Goal: Task Accomplishment & Management: Complete application form

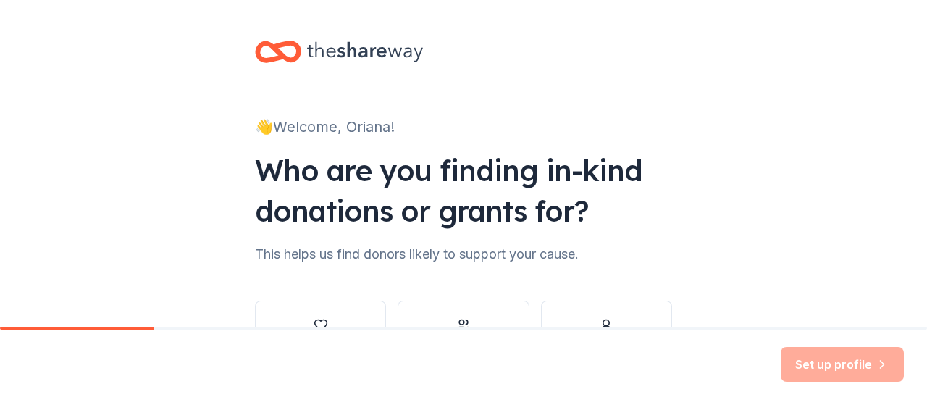
scroll to position [113, 0]
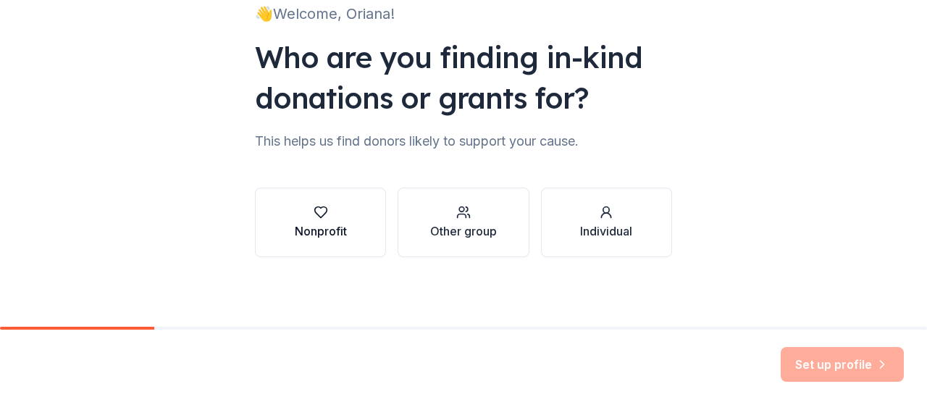
click at [334, 214] on div "button" at bounding box center [321, 212] width 52 height 14
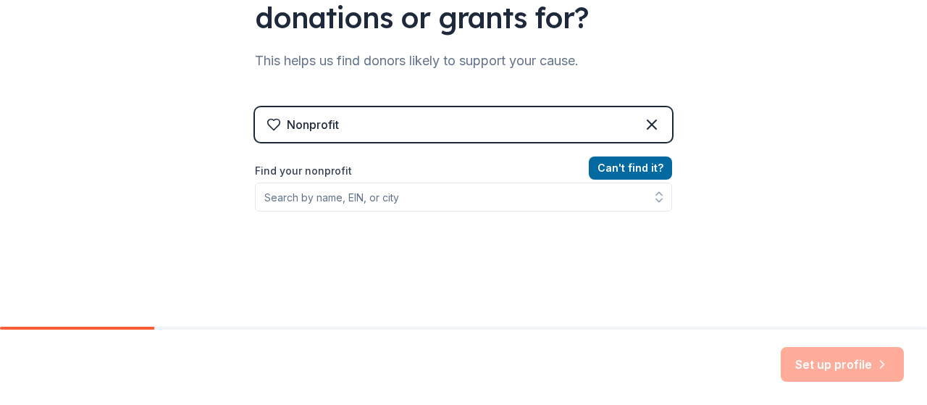
scroll to position [194, 0]
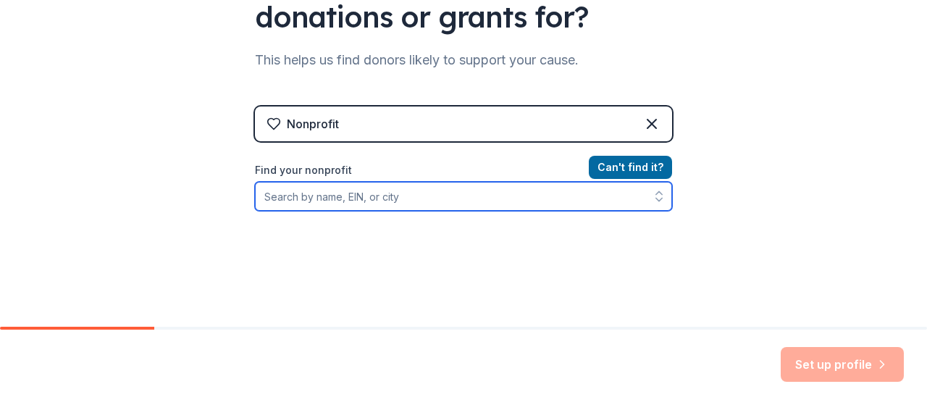
click at [297, 195] on input "Find your nonprofit" at bounding box center [463, 196] width 417 height 29
type input "Eviction Defense Collaborative"
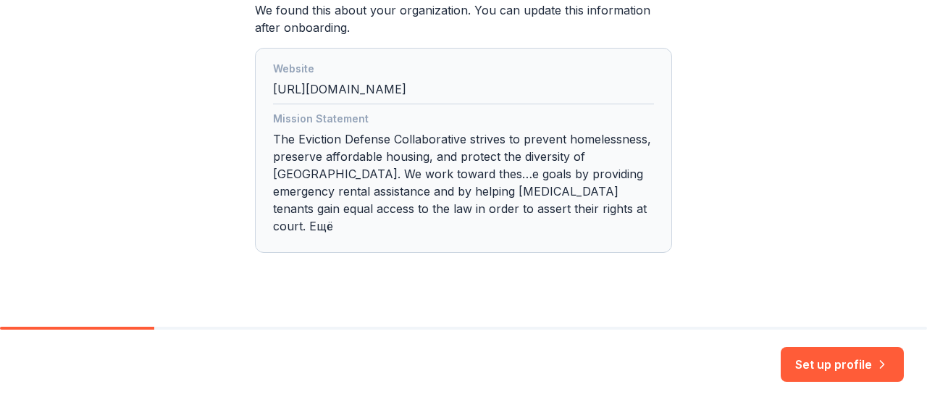
scroll to position [427, 0]
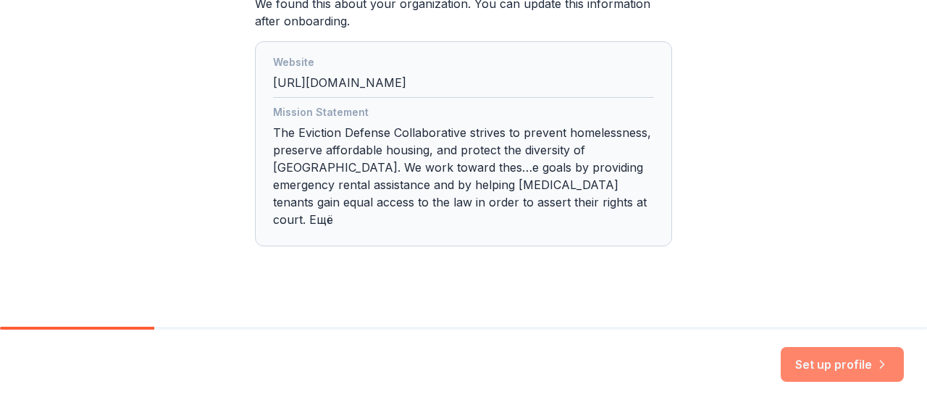
click at [808, 361] on button "Set up profile" at bounding box center [841, 364] width 123 height 35
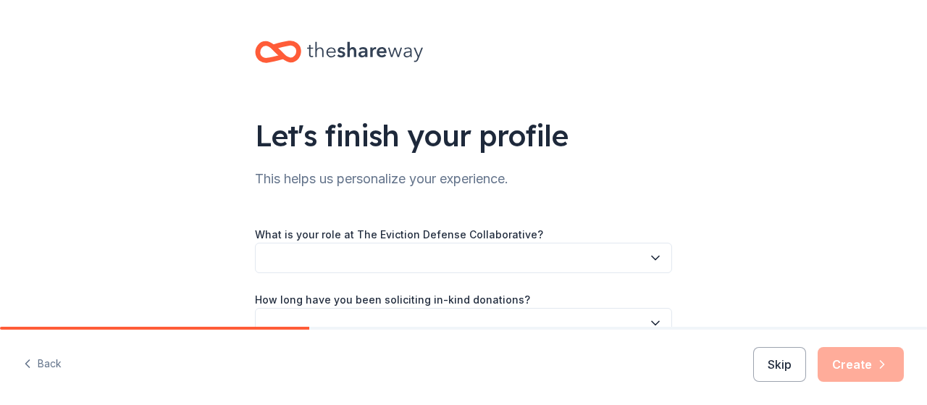
click at [415, 261] on button "button" at bounding box center [463, 258] width 417 height 30
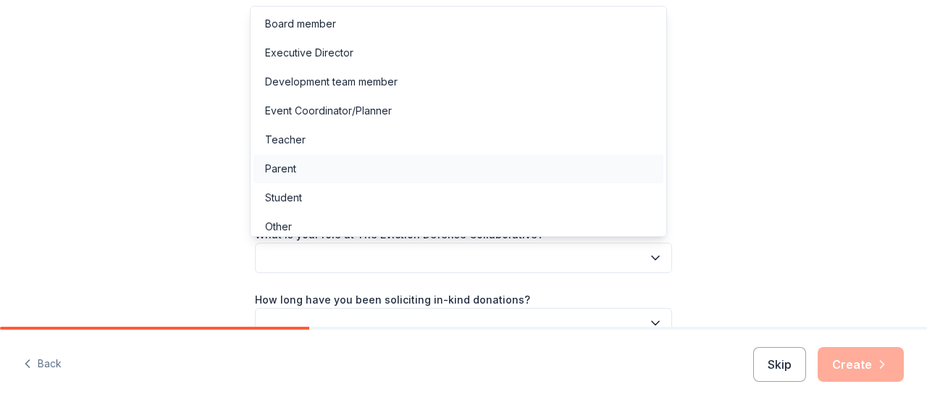
scroll to position [7, 0]
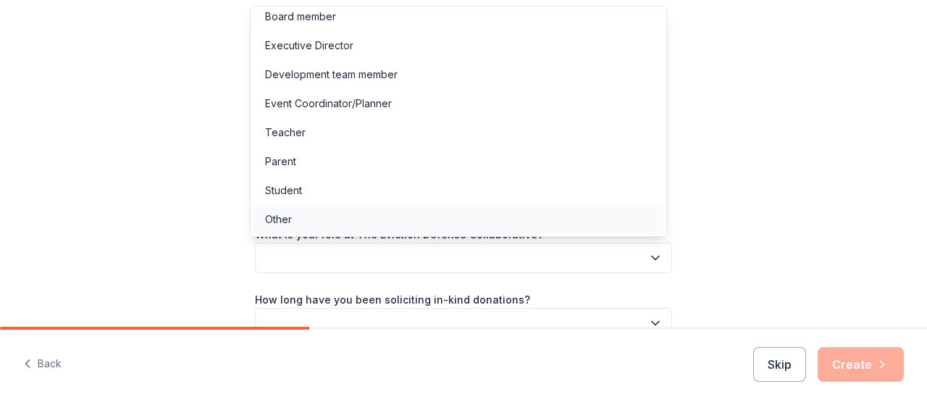
click at [300, 214] on div "Other" at bounding box center [458, 219] width 410 height 29
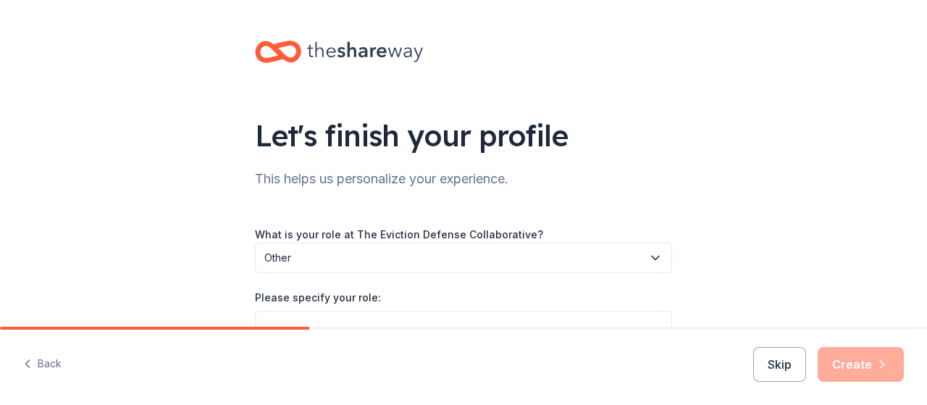
scroll to position [122, 0]
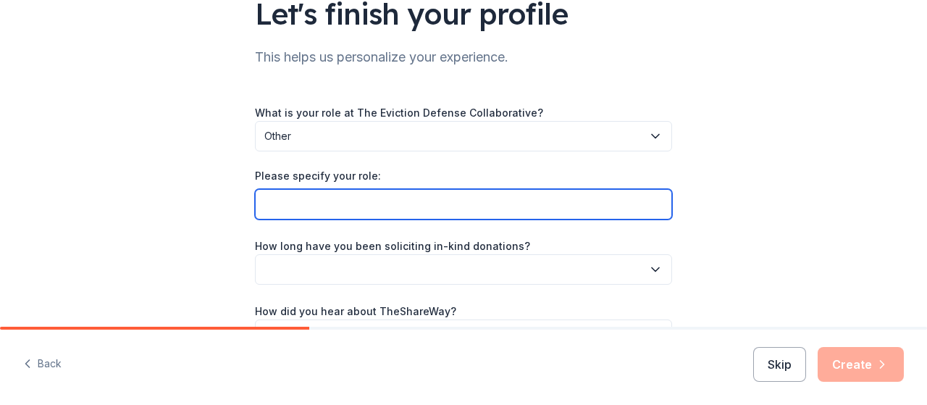
click at [332, 193] on input "Please specify your role:" at bounding box center [463, 204] width 417 height 30
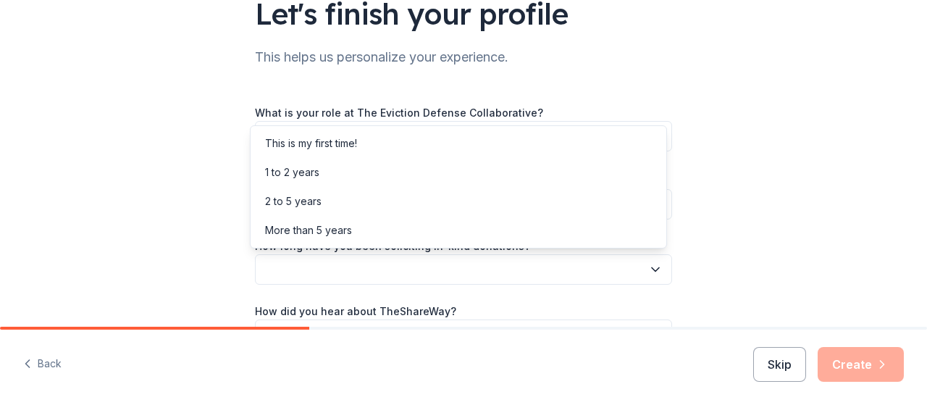
click at [294, 267] on button "button" at bounding box center [463, 269] width 417 height 30
click at [304, 199] on div "2 to 5 years" at bounding box center [293, 201] width 56 height 17
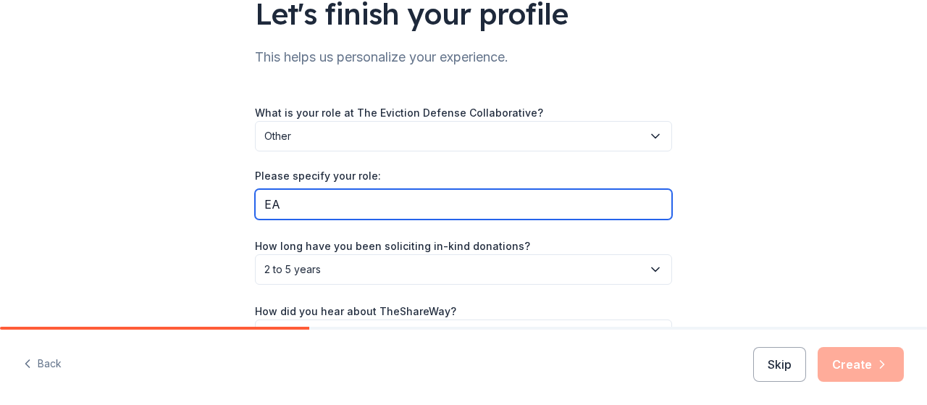
click at [285, 208] on input "EA" at bounding box center [463, 204] width 417 height 30
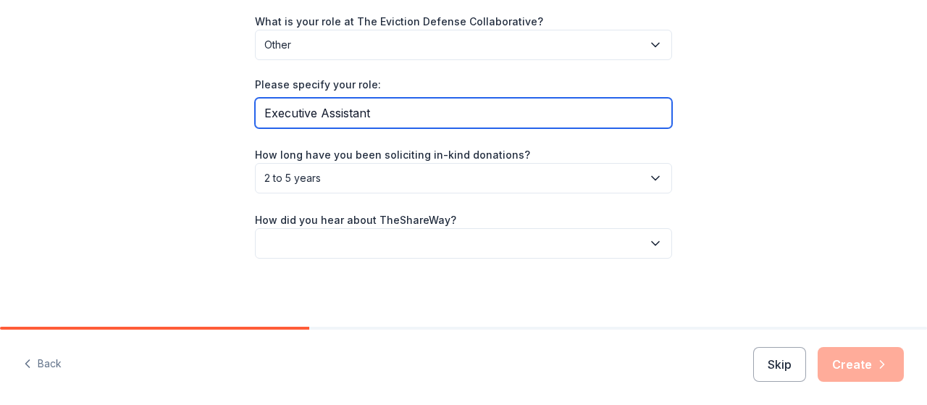
type input "Executive Assistant"
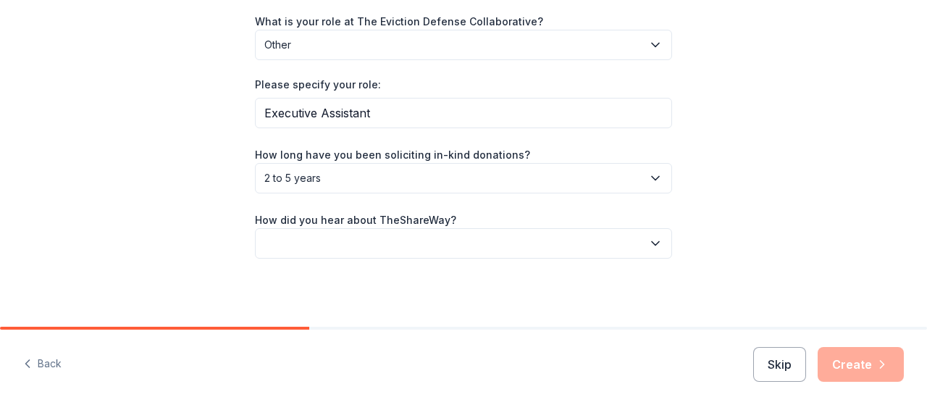
click at [332, 245] on button "button" at bounding box center [463, 243] width 417 height 30
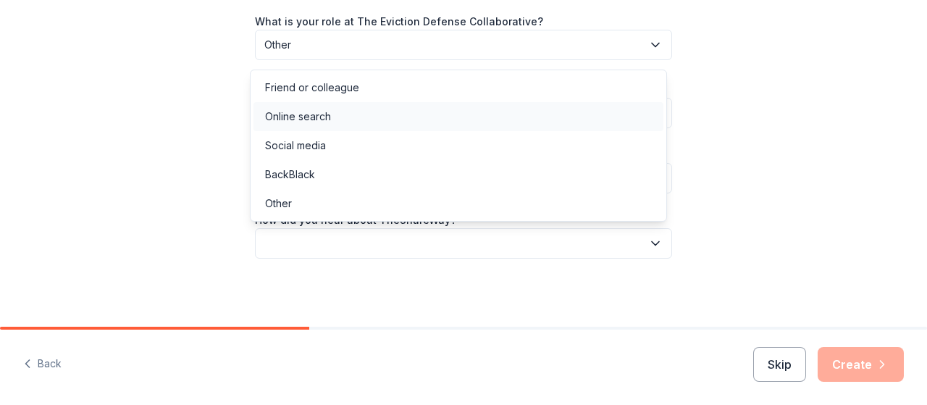
click at [300, 111] on div "Online search" at bounding box center [298, 116] width 66 height 17
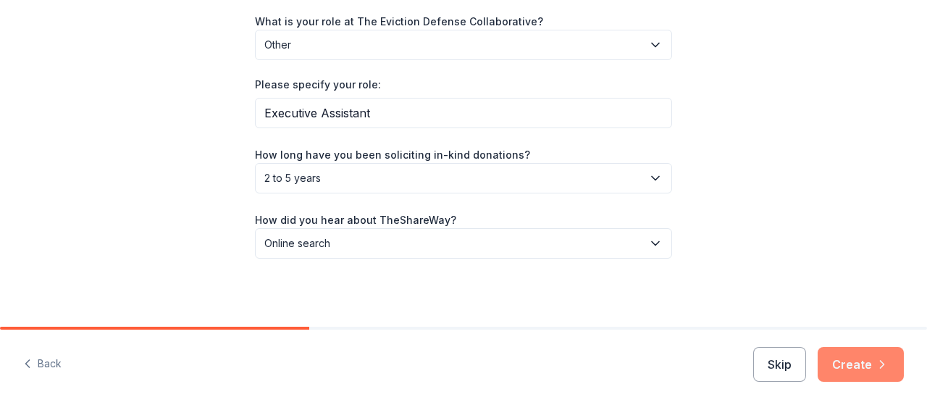
click at [866, 361] on button "Create" at bounding box center [860, 364] width 86 height 35
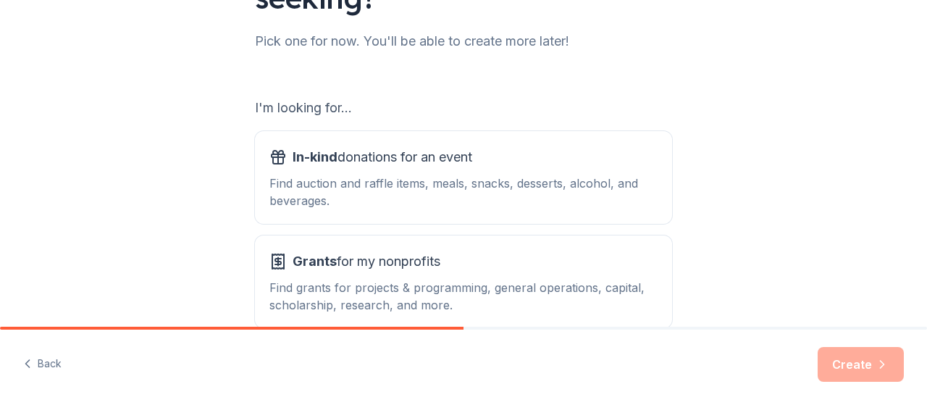
scroll to position [178, 0]
click at [400, 195] on div "Find auction and raffle items, meals, snacks, desserts, alcohol, and beverages." at bounding box center [463, 191] width 388 height 35
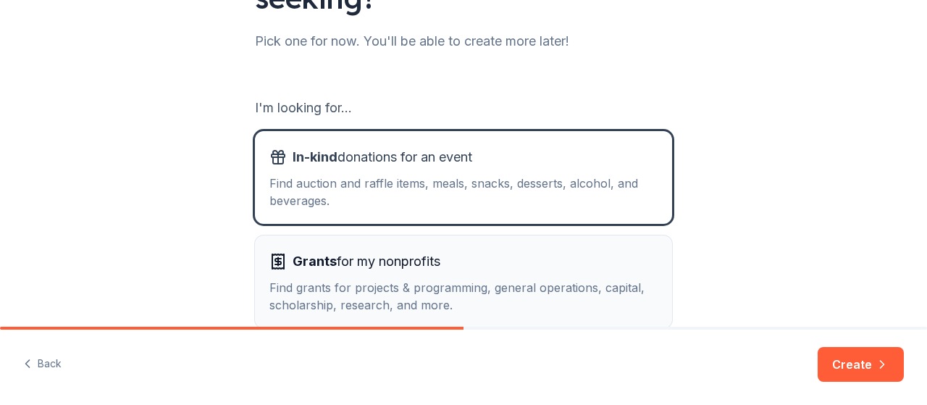
scroll to position [258, 0]
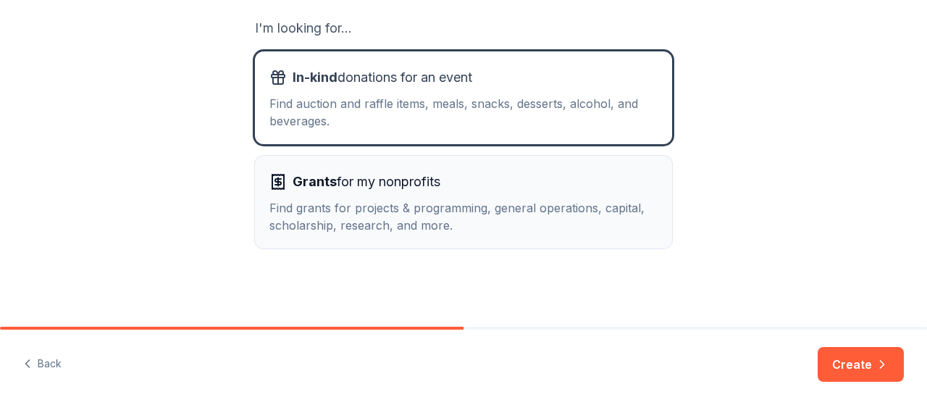
click at [487, 200] on div "Find grants for projects & programming, general operations, capital, scholarshi…" at bounding box center [463, 216] width 388 height 35
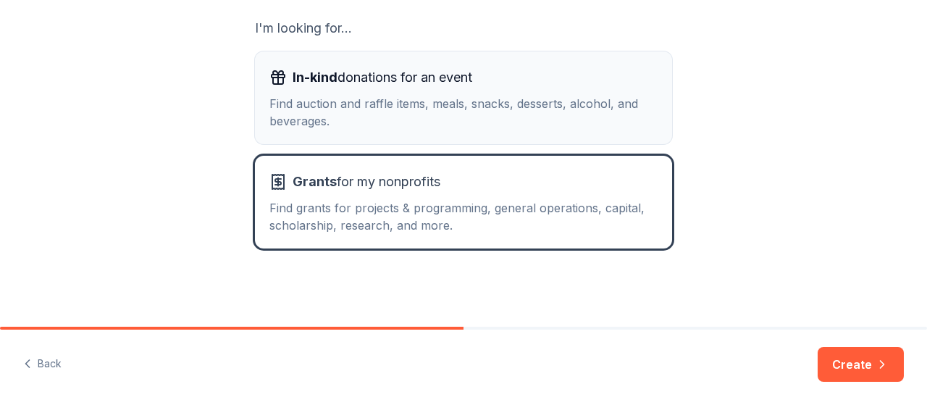
click at [439, 101] on div "Find auction and raffle items, meals, snacks, desserts, alcohol, and beverages." at bounding box center [463, 112] width 388 height 35
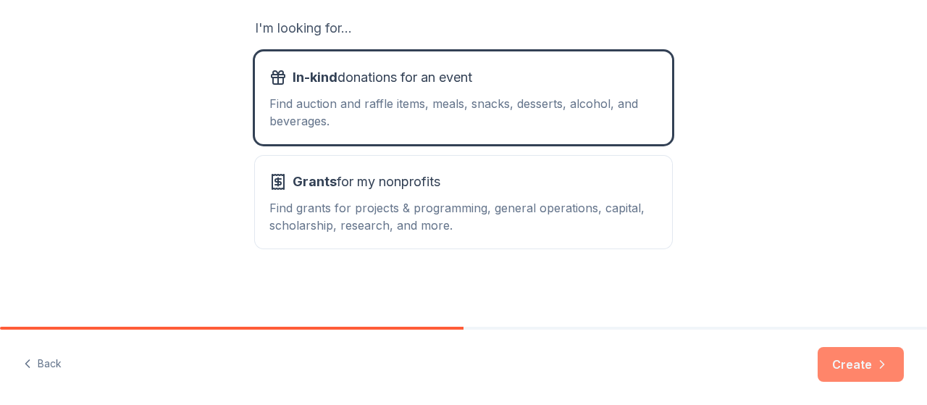
click at [851, 366] on button "Create" at bounding box center [860, 364] width 86 height 35
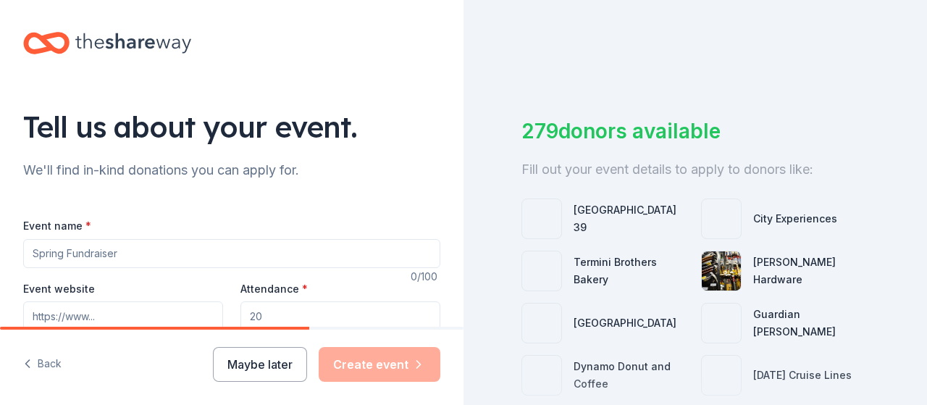
scroll to position [127, 0]
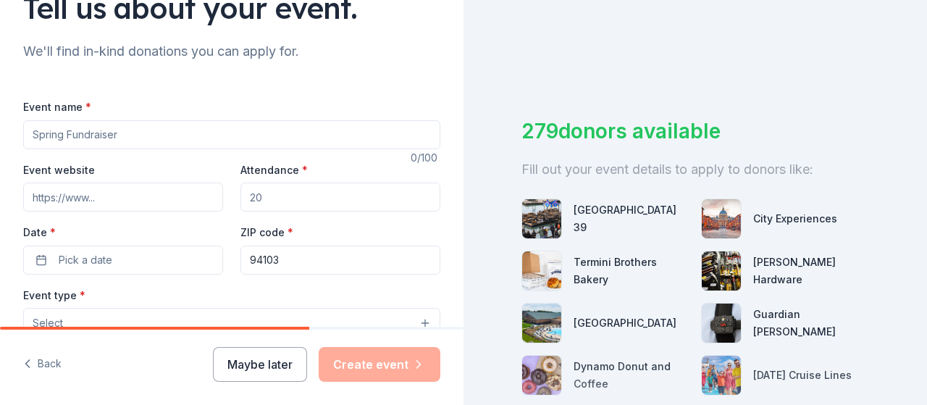
click at [81, 132] on input "Event name *" at bounding box center [231, 134] width 417 height 29
type input "S"
type input "Fall fundraiser"
click at [81, 203] on input "Event website" at bounding box center [123, 196] width 200 height 29
click at [140, 256] on button "Pick a date" at bounding box center [123, 259] width 200 height 29
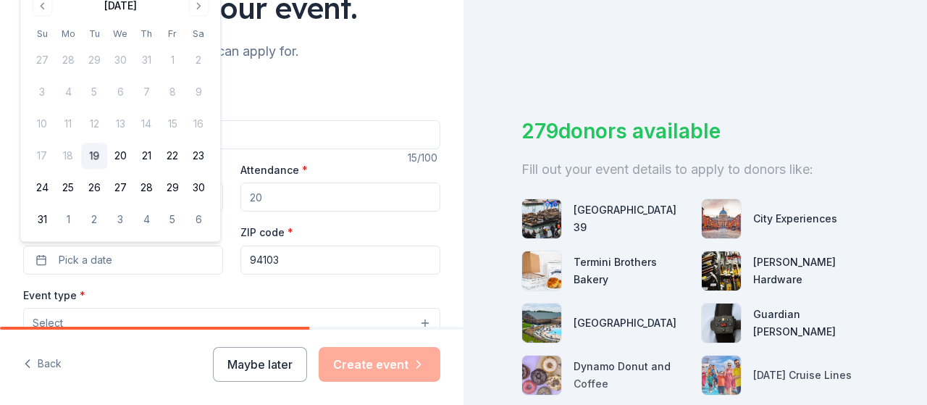
click at [376, 111] on div "Event name * Fall fundraiser" at bounding box center [231, 123] width 417 height 51
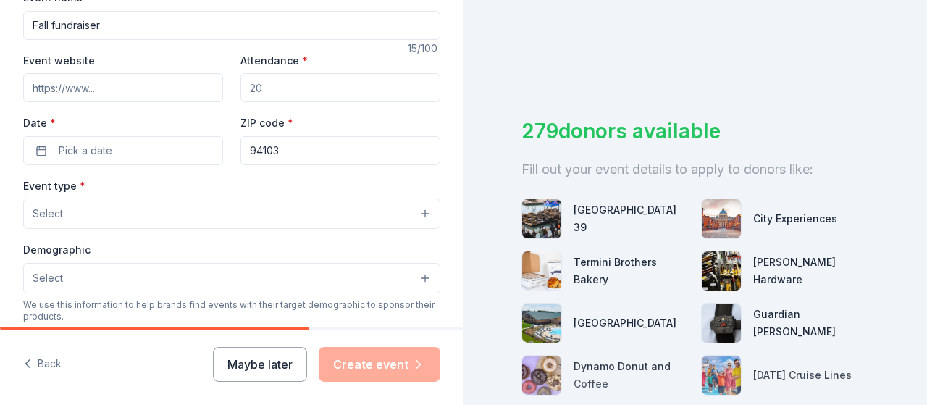
scroll to position [236, 0]
click at [34, 143] on button "Pick a date" at bounding box center [123, 151] width 200 height 29
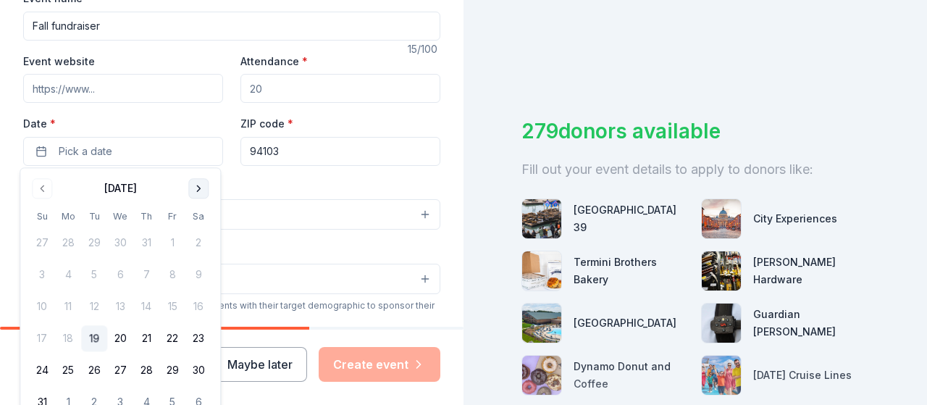
click at [200, 190] on button "Go to next month" at bounding box center [198, 188] width 20 height 20
click at [170, 274] on button "7" at bounding box center [172, 275] width 26 height 26
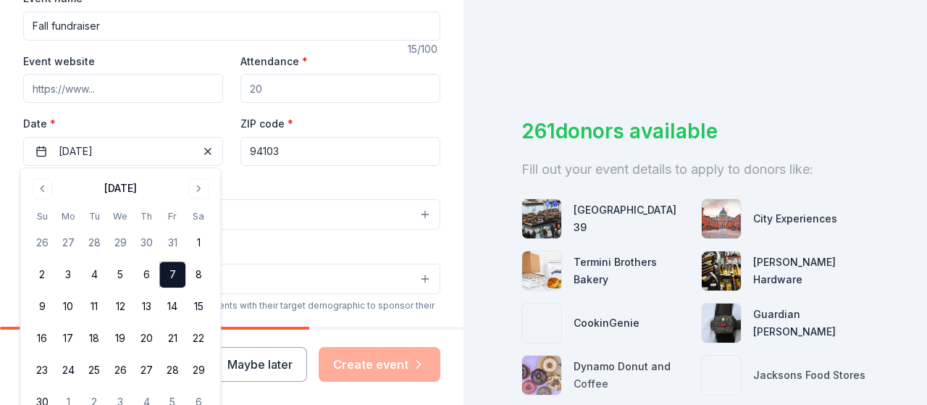
click at [295, 204] on button "Select" at bounding box center [231, 214] width 417 height 30
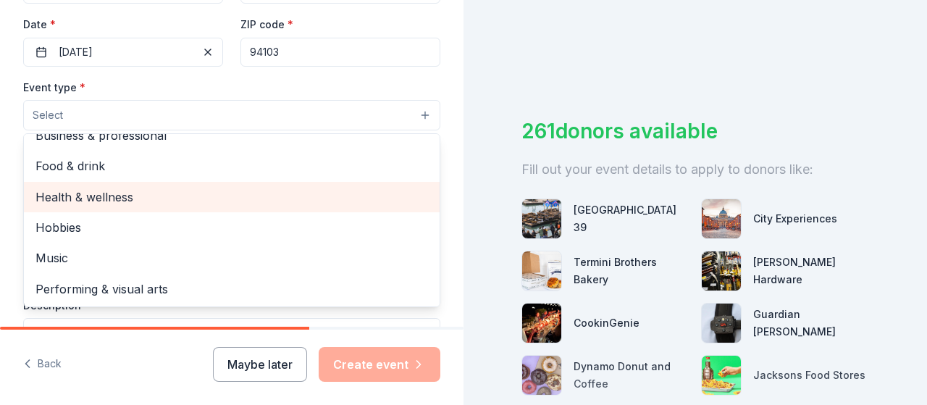
scroll to position [0, 0]
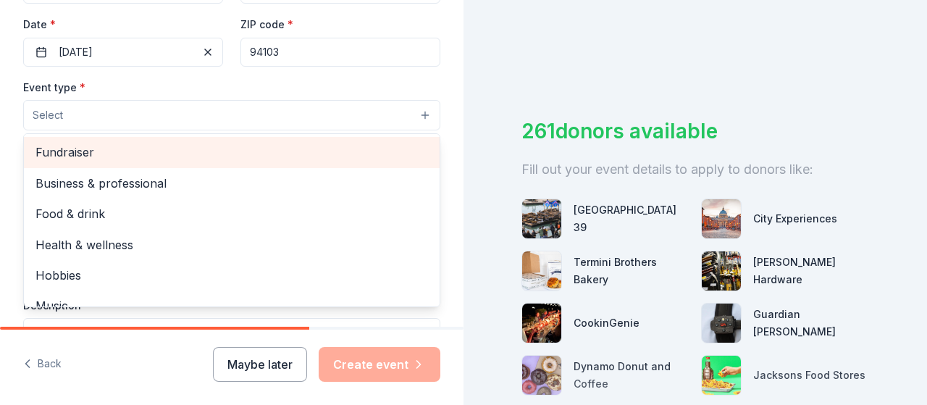
click at [85, 149] on span "Fundraiser" at bounding box center [231, 152] width 392 height 19
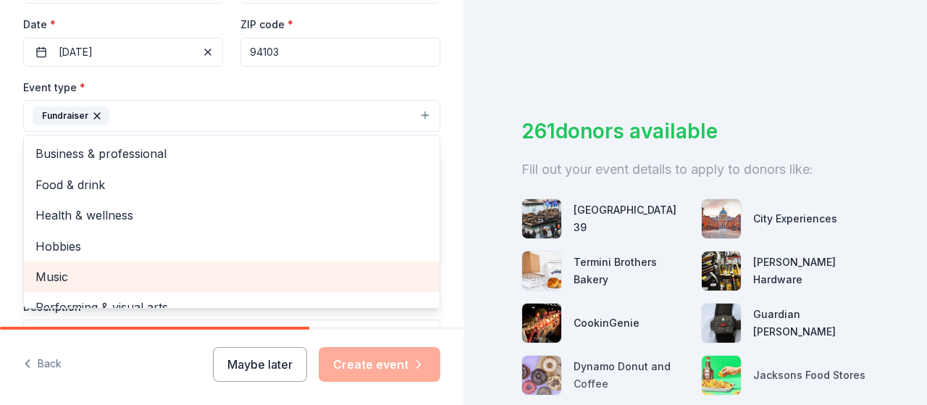
scroll to position [17, 0]
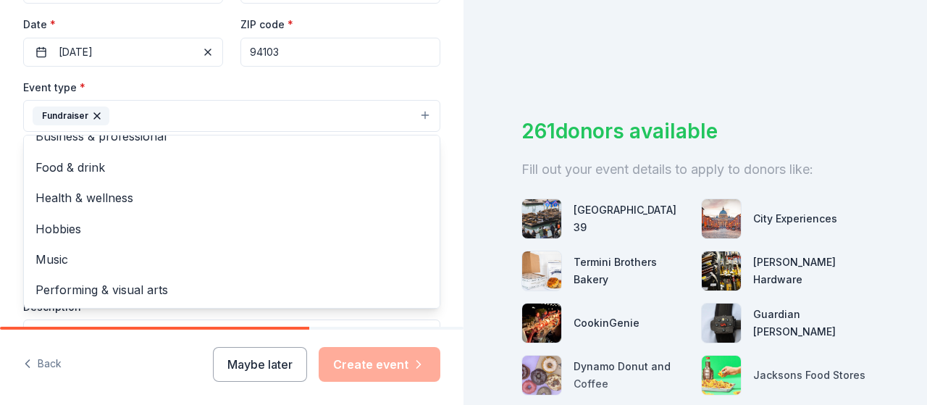
click at [557, 41] on div "Tell us about your event. We'll find in-kind donations you can apply for. Event…" at bounding box center [463, 202] width 927 height 405
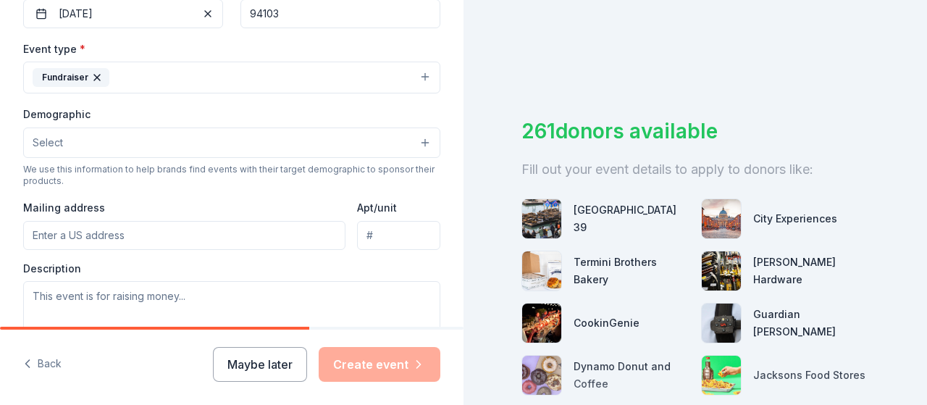
scroll to position [374, 0]
click at [130, 135] on button "Select" at bounding box center [231, 142] width 417 height 30
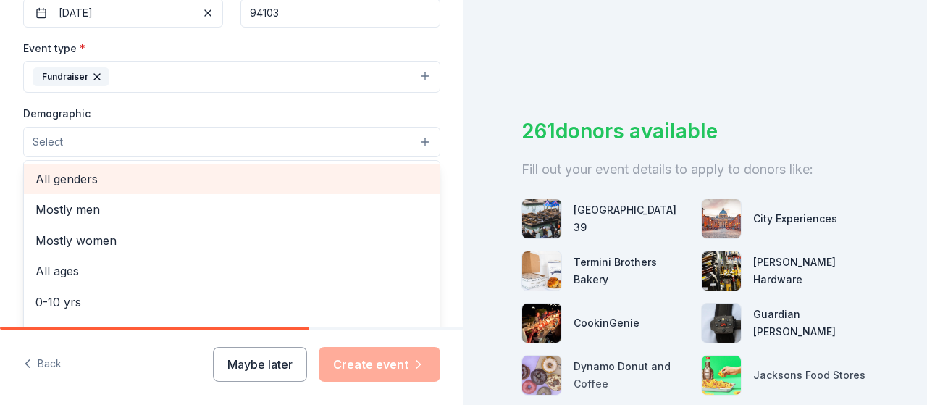
click at [102, 177] on span "All genders" at bounding box center [231, 178] width 392 height 19
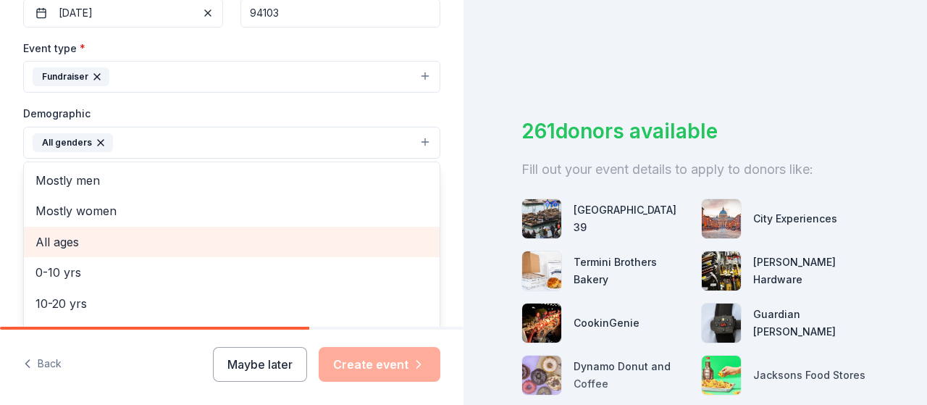
scroll to position [90, 0]
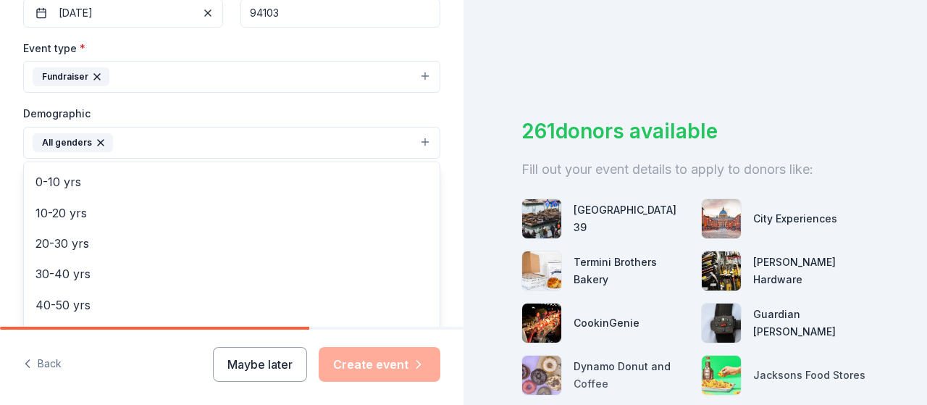
click at [583, 47] on div "Tell us about your event. We'll find in-kind donations you can apply for. Event…" at bounding box center [463, 202] width 927 height 405
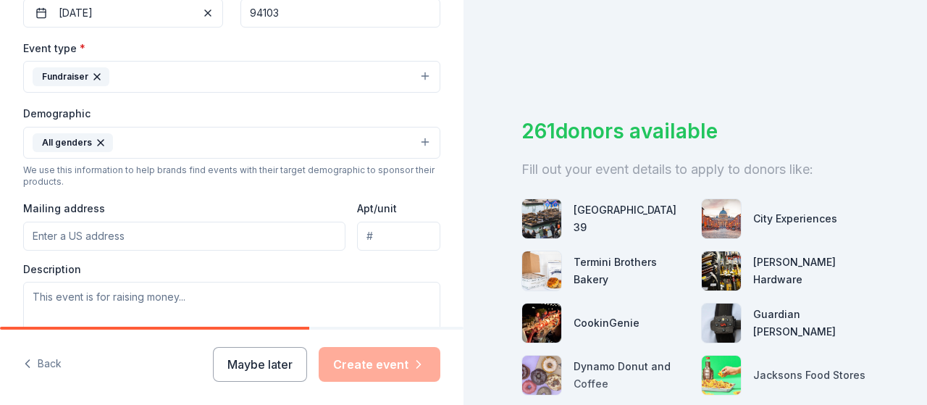
scroll to position [411, 0]
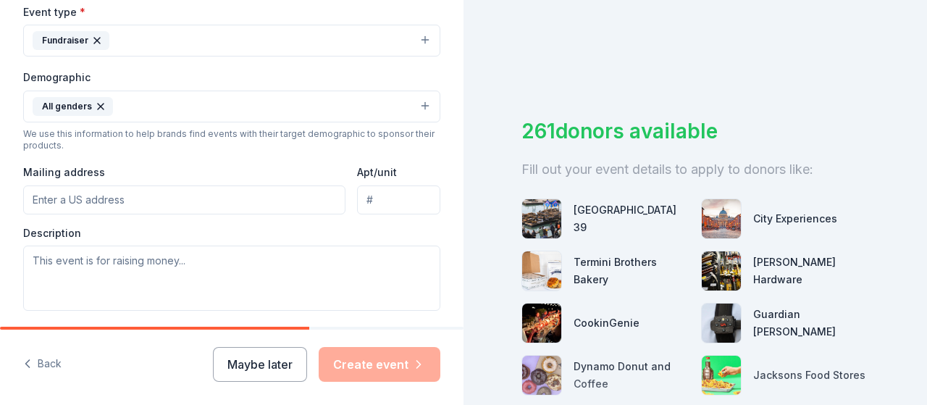
click at [119, 201] on input "Mailing address" at bounding box center [184, 199] width 322 height 29
type input "976 Mission street"
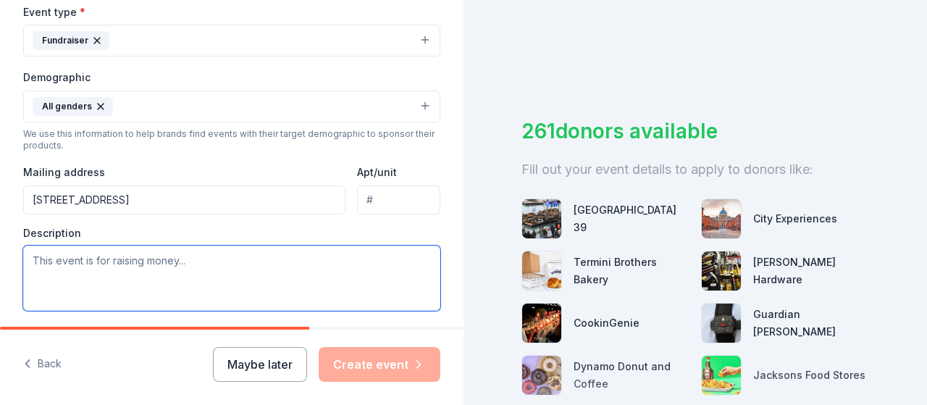
click at [146, 261] on textarea at bounding box center [231, 277] width 417 height 65
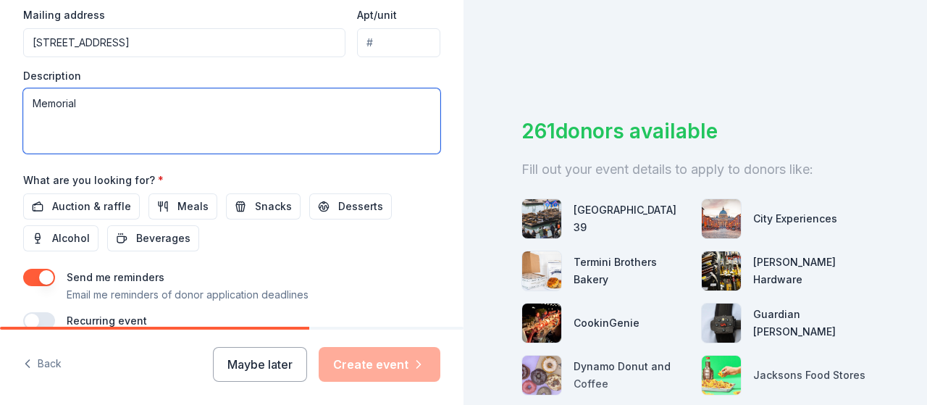
scroll to position [636, 0]
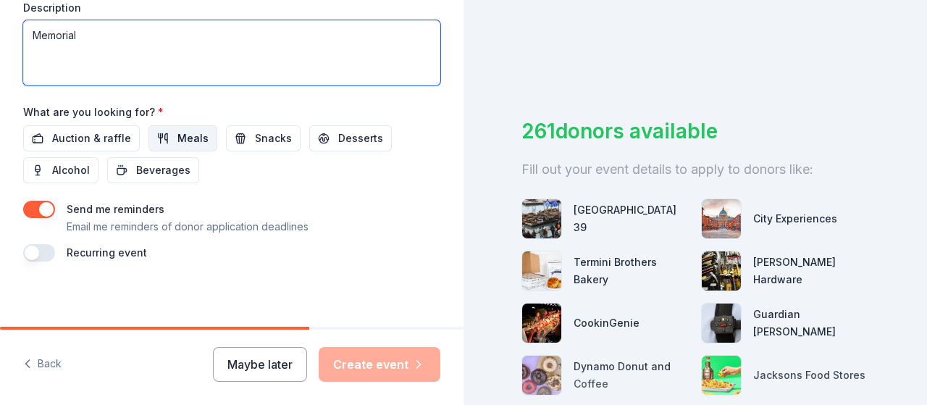
type textarea "Memorial"
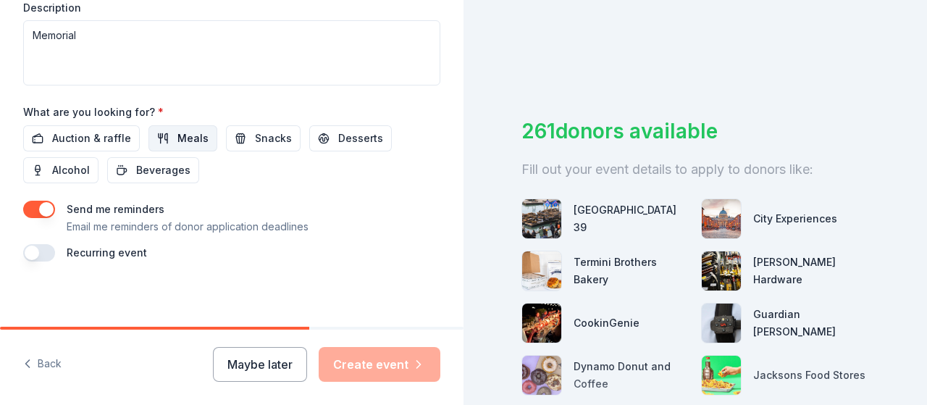
click at [177, 130] on span "Meals" at bounding box center [192, 138] width 31 height 17
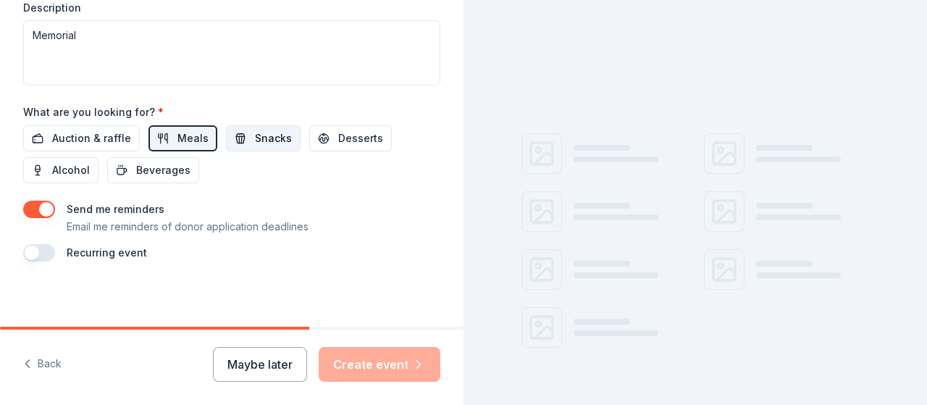
click at [255, 132] on span "Snacks" at bounding box center [273, 138] width 37 height 17
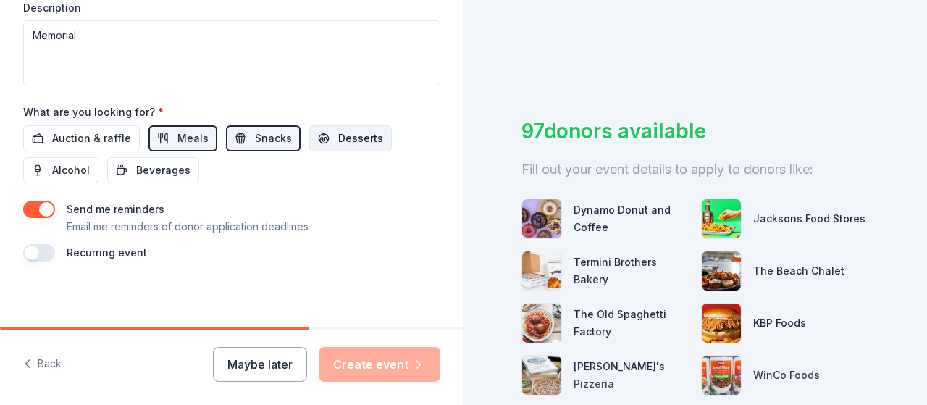
click at [350, 135] on span "Desserts" at bounding box center [360, 138] width 45 height 17
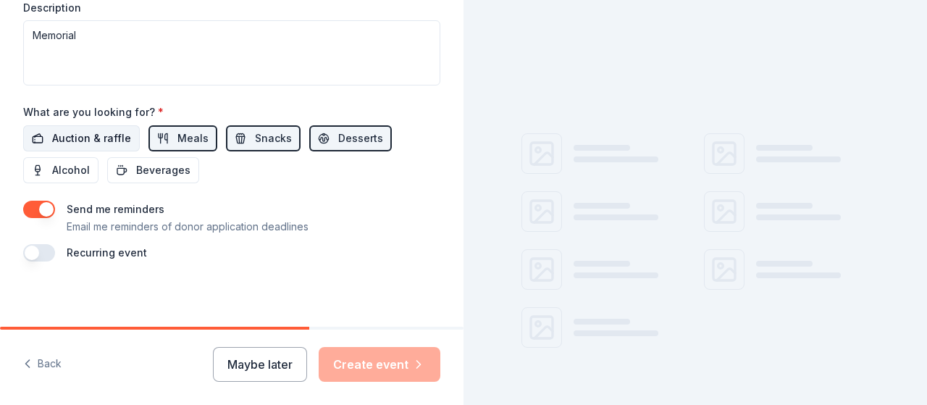
click at [61, 134] on span "Auction & raffle" at bounding box center [91, 138] width 79 height 17
click at [67, 161] on span "Alcohol" at bounding box center [71, 169] width 38 height 17
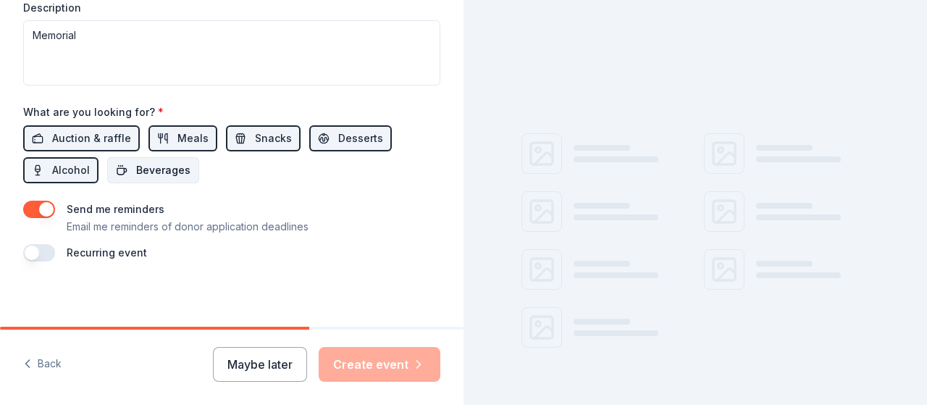
click at [150, 164] on span "Beverages" at bounding box center [163, 169] width 54 height 17
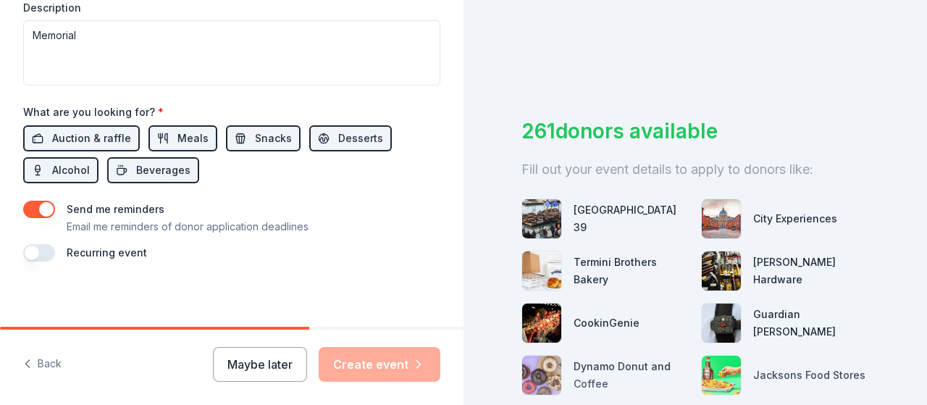
click at [35, 244] on button "button" at bounding box center [39, 252] width 32 height 17
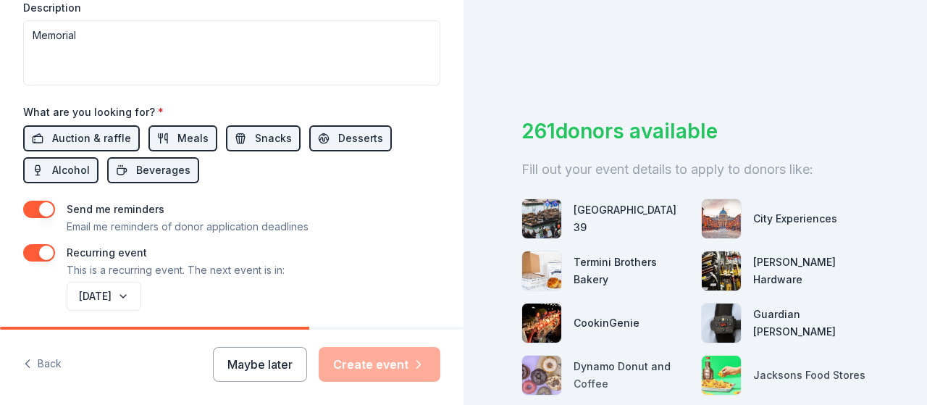
scroll to position [688, 0]
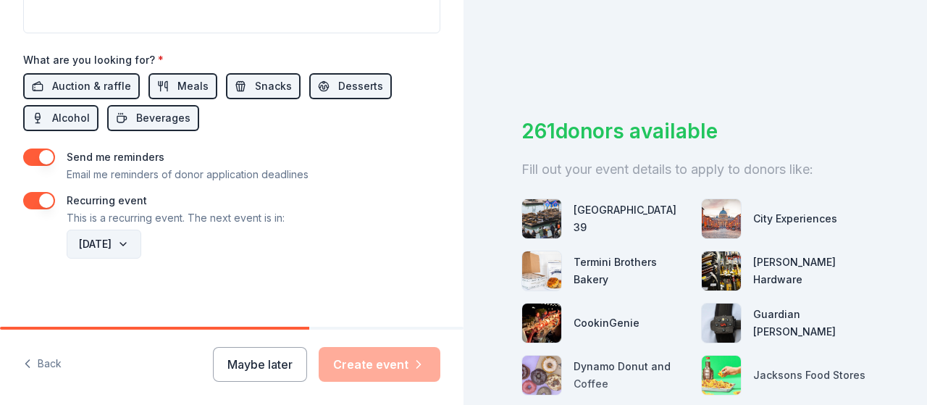
click at [141, 240] on button "November 2026" at bounding box center [104, 244] width 75 height 29
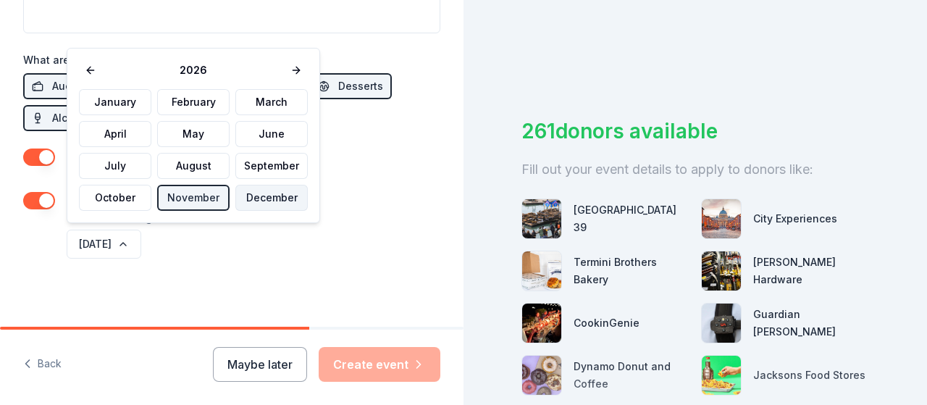
click at [269, 196] on button "December" at bounding box center [271, 198] width 72 height 26
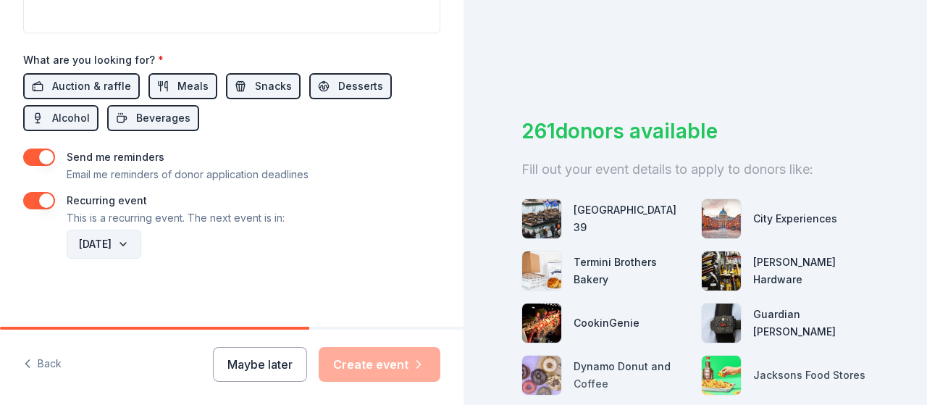
click at [141, 232] on button "December 2026" at bounding box center [104, 244] width 75 height 29
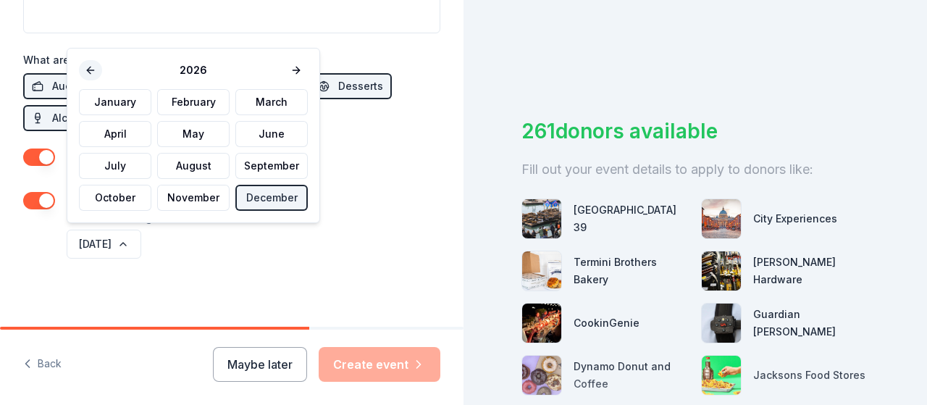
click at [91, 69] on button at bounding box center [90, 70] width 23 height 20
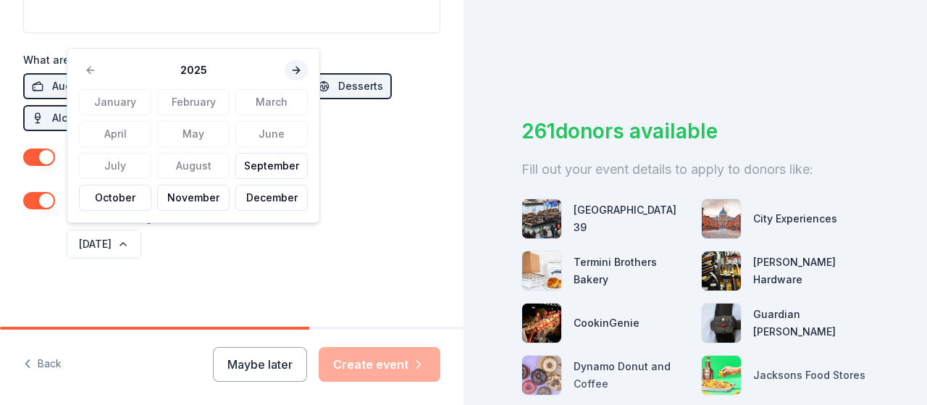
click at [288, 64] on button at bounding box center [296, 70] width 23 height 20
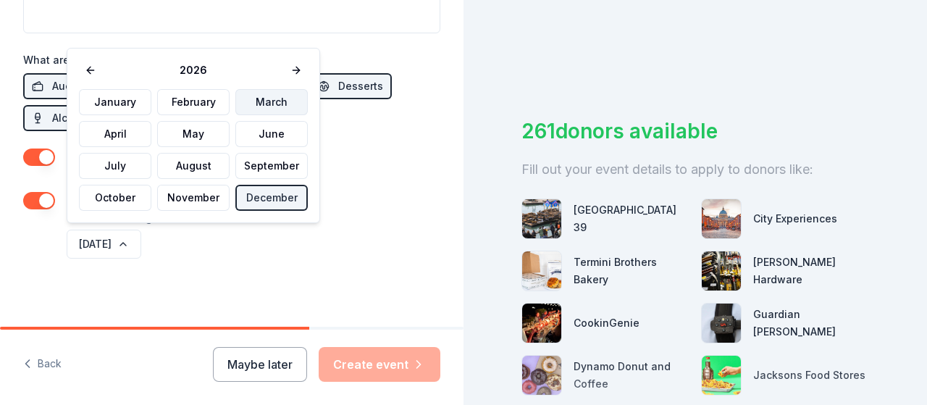
click at [258, 101] on button "March" at bounding box center [271, 102] width 72 height 26
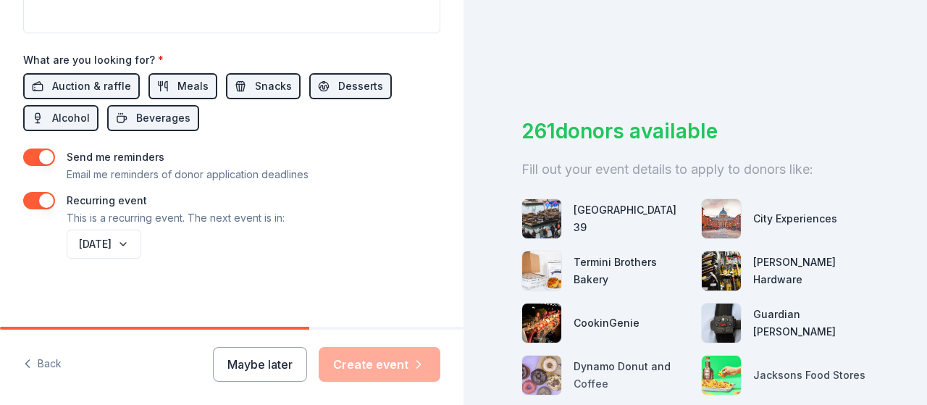
click at [372, 369] on div "Maybe later Create event" at bounding box center [326, 364] width 227 height 35
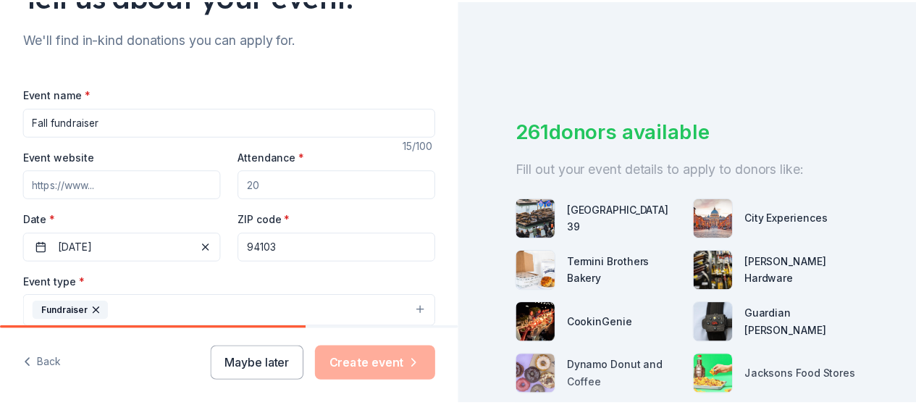
scroll to position [140, 0]
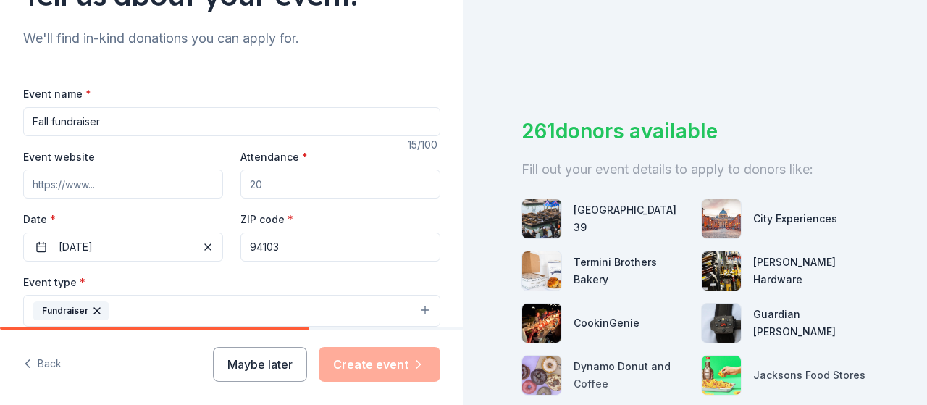
click at [274, 188] on input "Attendance *" at bounding box center [340, 183] width 200 height 29
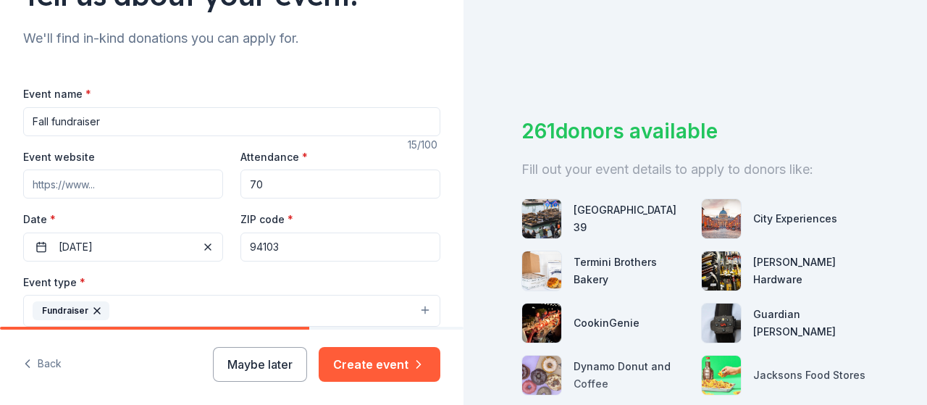
type input "70"
click at [85, 189] on input "Event website" at bounding box center [123, 183] width 200 height 29
type input "www.evictiondefense.org"
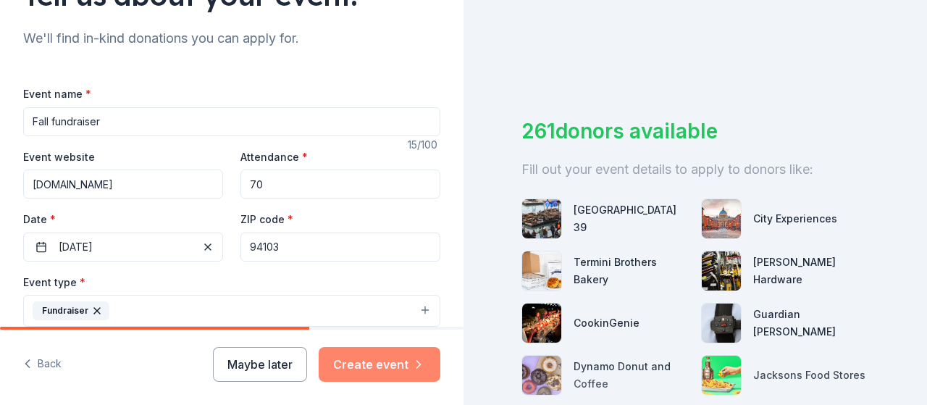
click at [377, 360] on button "Create event" at bounding box center [380, 364] width 122 height 35
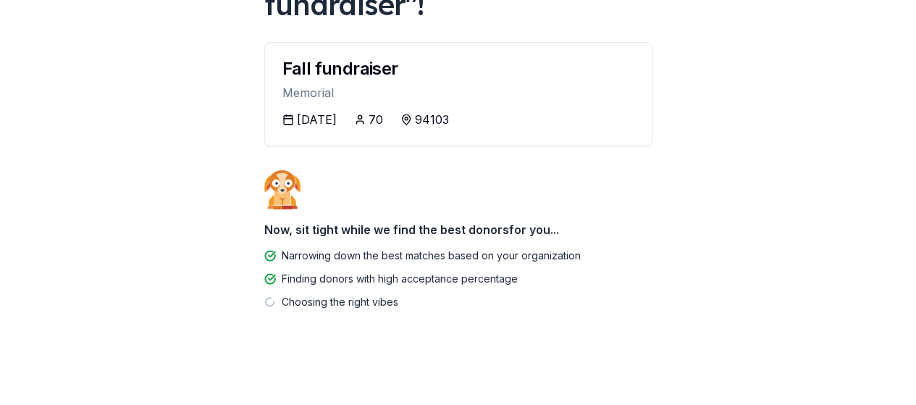
scroll to position [149, 0]
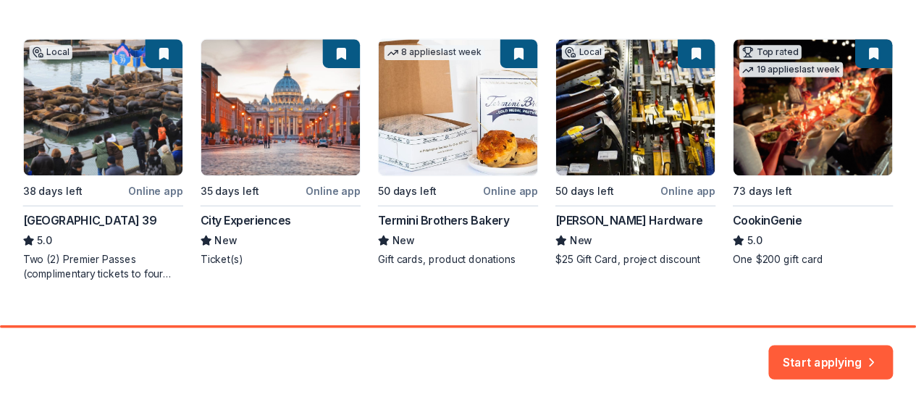
scroll to position [282, 0]
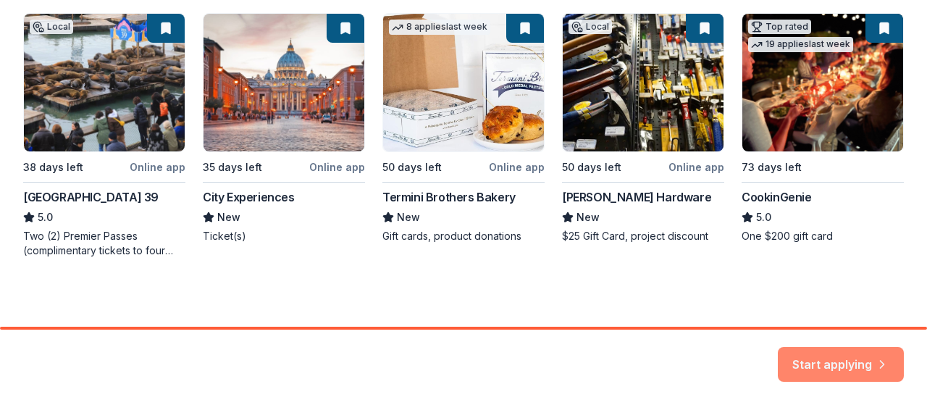
click at [817, 355] on button "Start applying" at bounding box center [841, 356] width 126 height 35
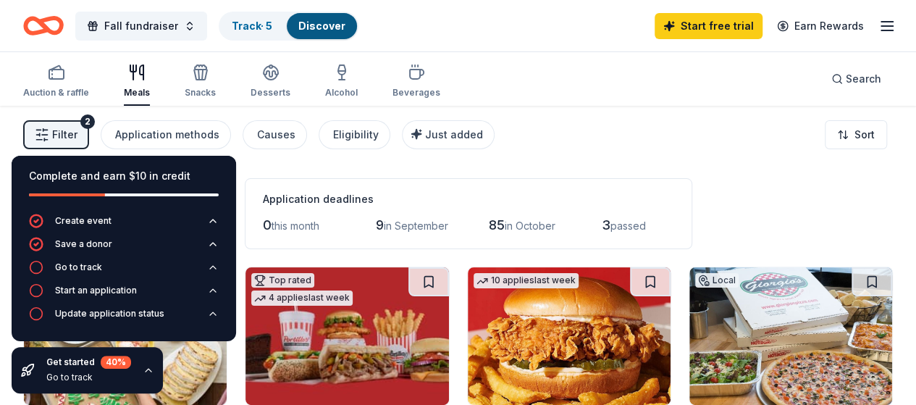
click at [617, 132] on div "Filter 2 Application methods Causes Eligibility Just added Sort" at bounding box center [458, 135] width 916 height 58
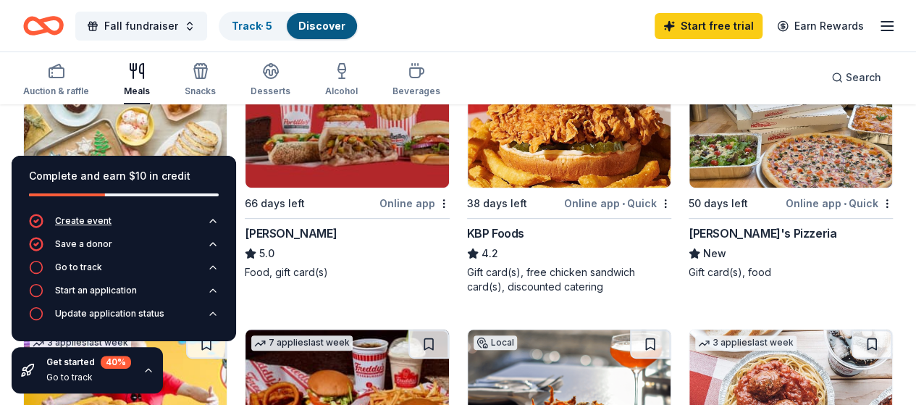
scroll to position [219, 0]
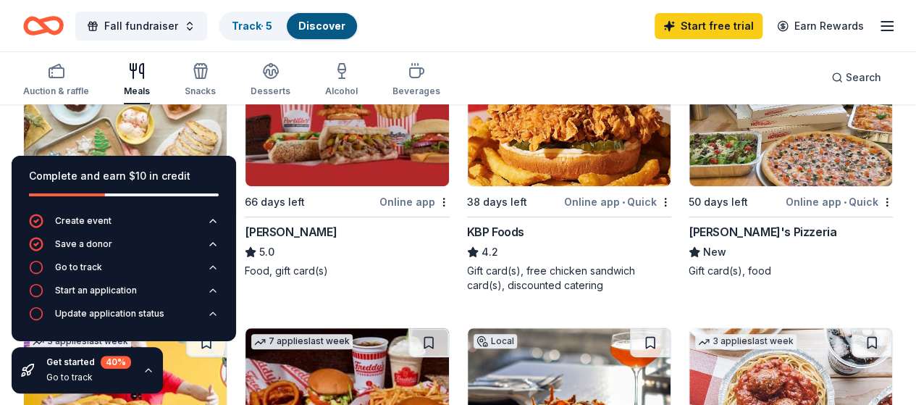
click at [146, 369] on icon "button" at bounding box center [149, 370] width 6 height 3
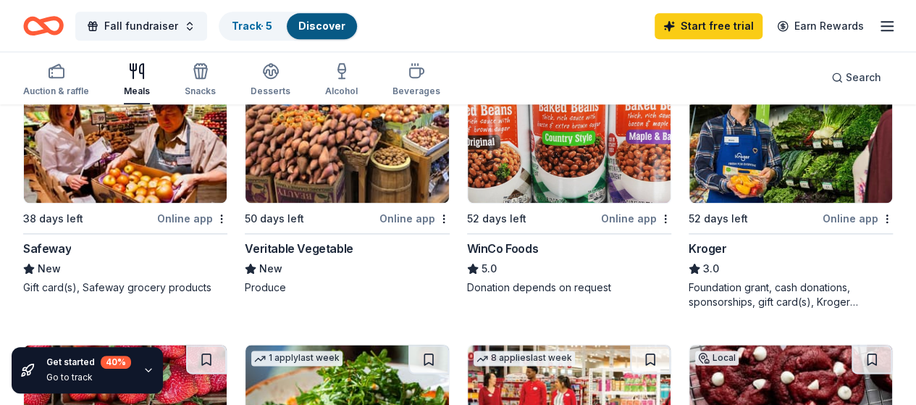
scroll to position [747, 0]
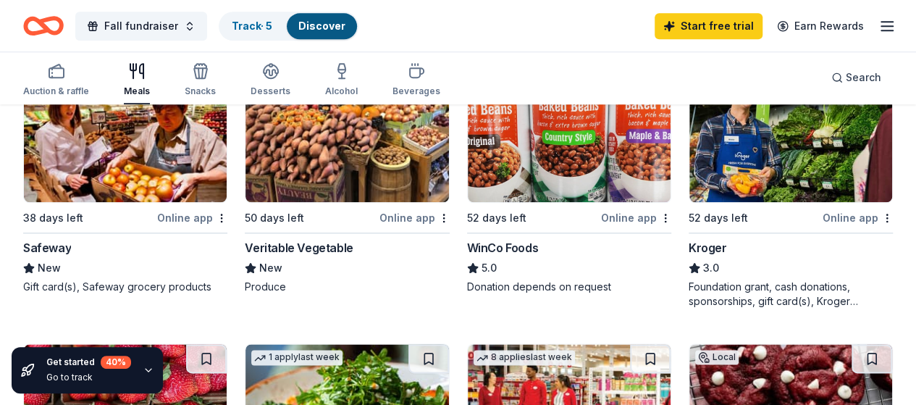
click at [227, 344] on img at bounding box center [125, 413] width 203 height 138
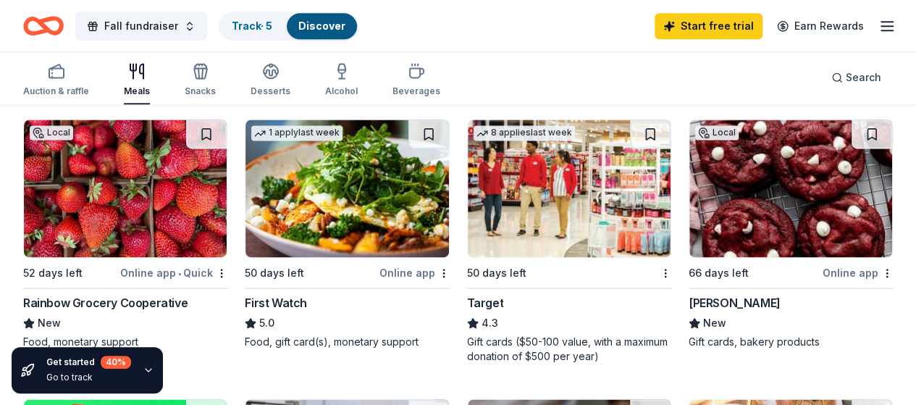
scroll to position [971, 0]
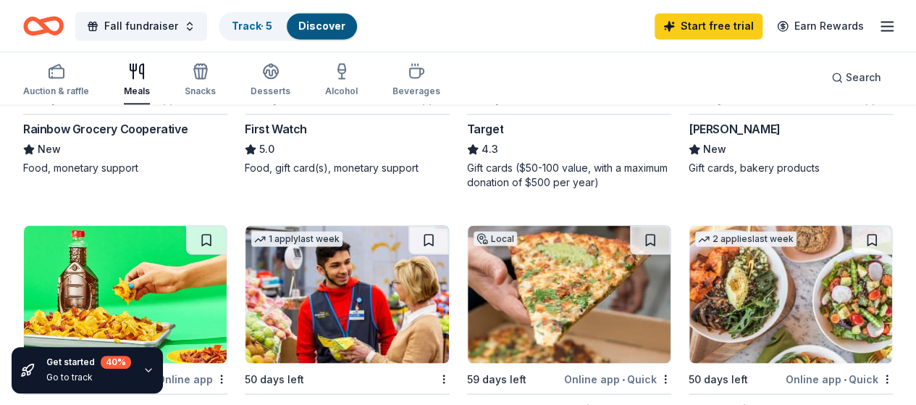
scroll to position [1145, 0]
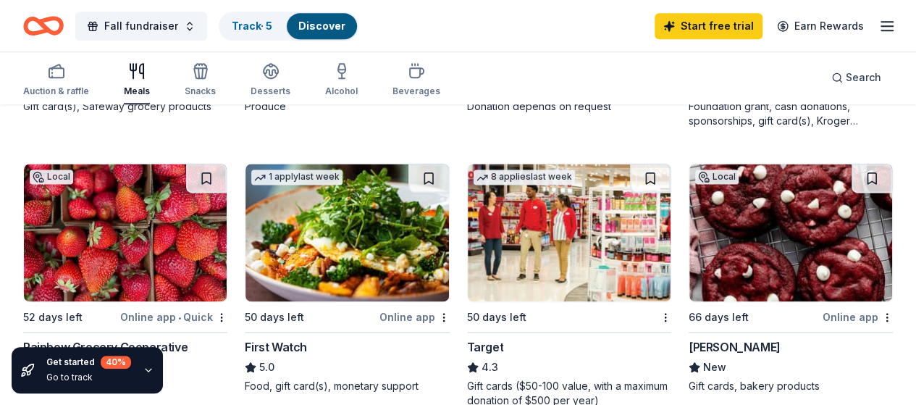
scroll to position [680, 0]
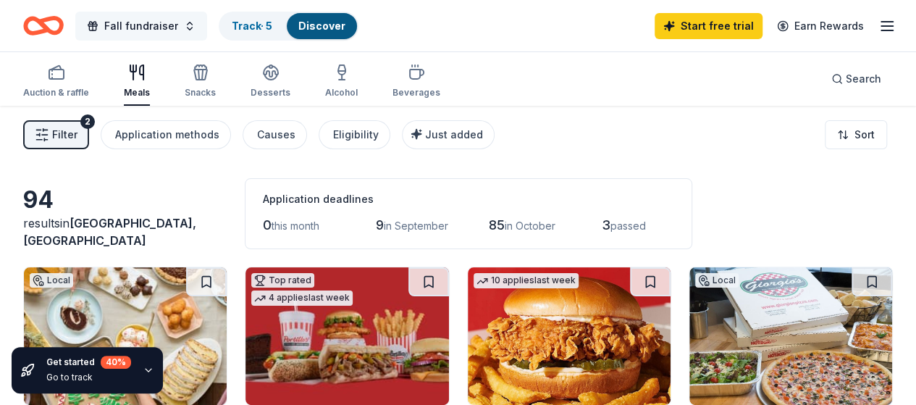
click at [192, 24] on button "Fall fundraiser" at bounding box center [141, 26] width 132 height 29
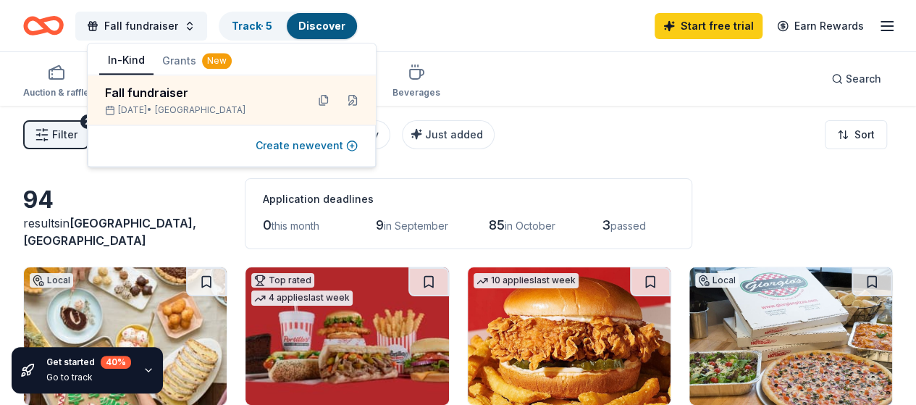
click at [313, 143] on button "Create new event" at bounding box center [307, 145] width 102 height 17
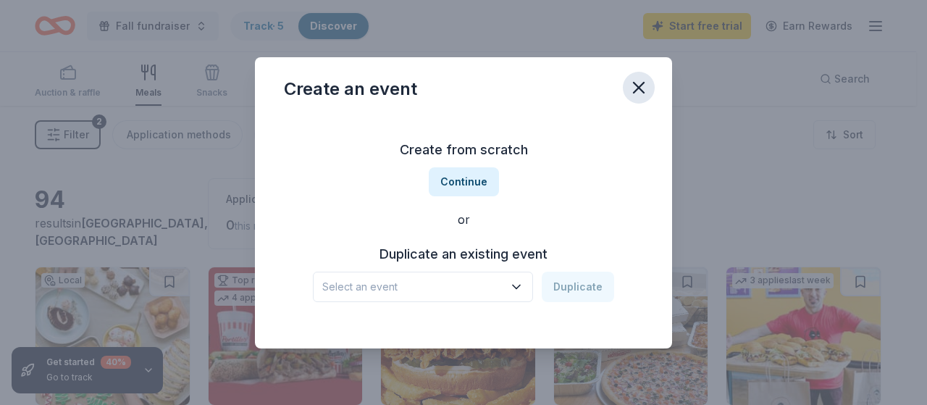
click at [647, 88] on icon "button" at bounding box center [638, 87] width 20 height 20
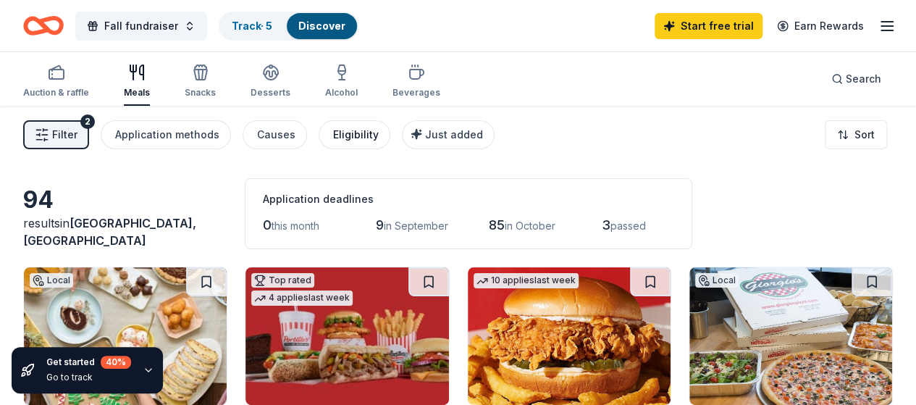
click at [348, 138] on div "Eligibility" at bounding box center [356, 134] width 46 height 17
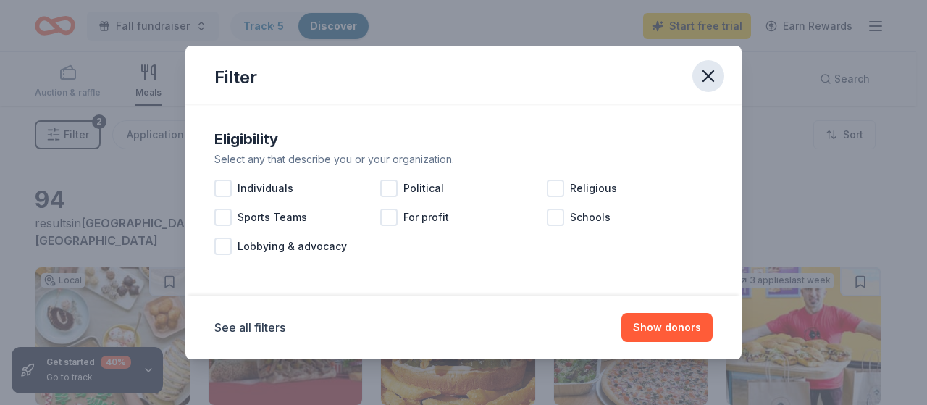
click at [703, 70] on icon "button" at bounding box center [708, 76] width 20 height 20
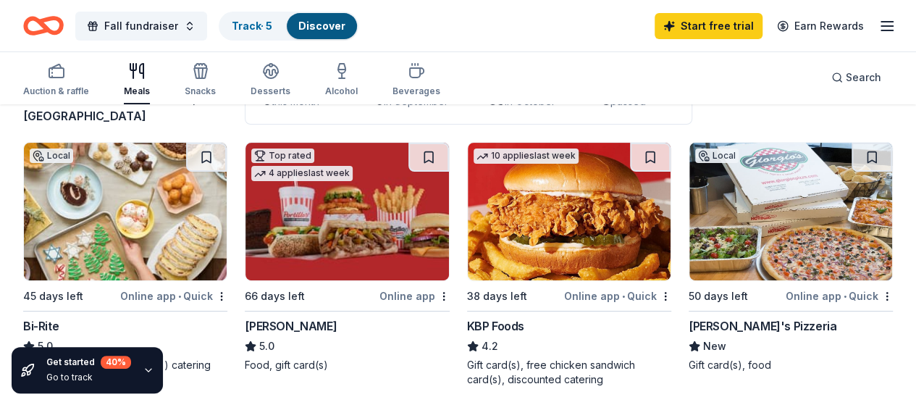
scroll to position [128, 0]
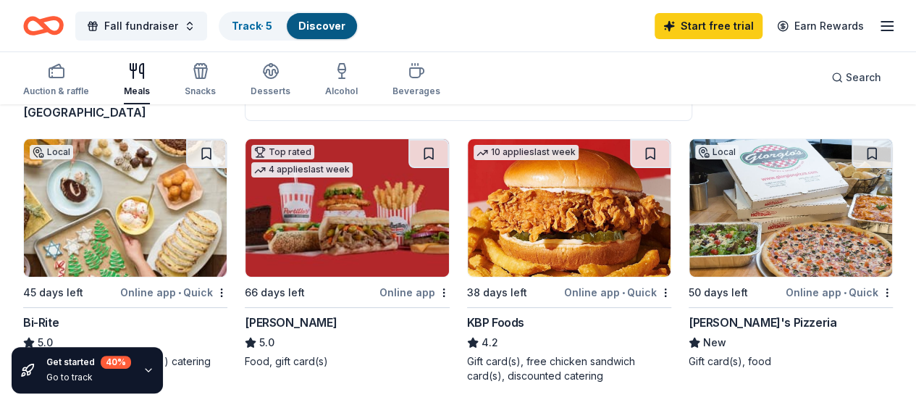
click at [468, 222] on img at bounding box center [569, 208] width 203 height 138
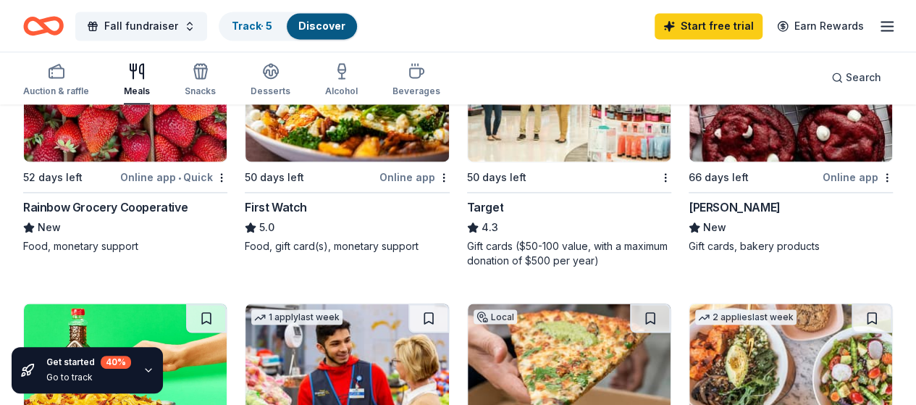
scroll to position [1072, 0]
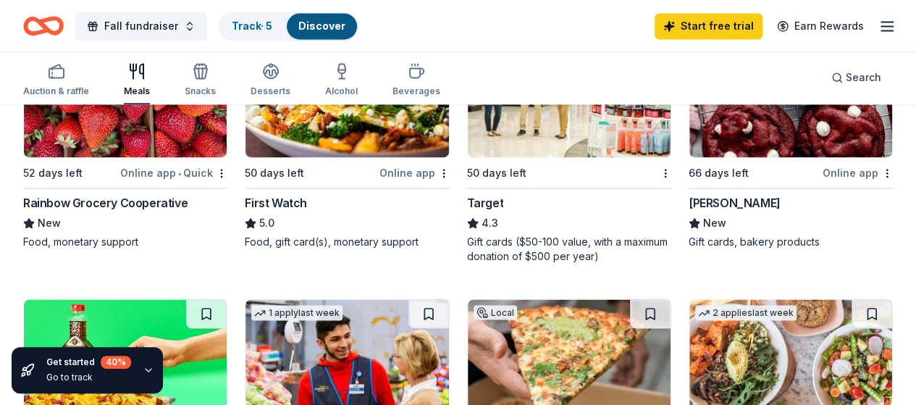
click at [689, 144] on img at bounding box center [790, 89] width 203 height 138
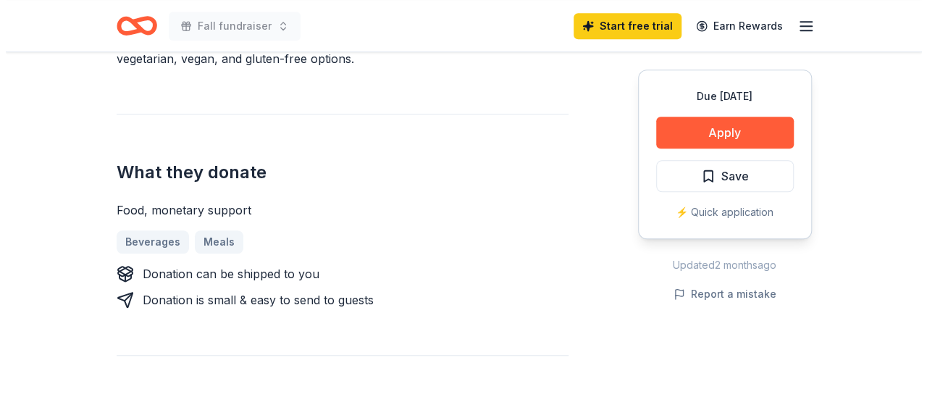
scroll to position [507, 0]
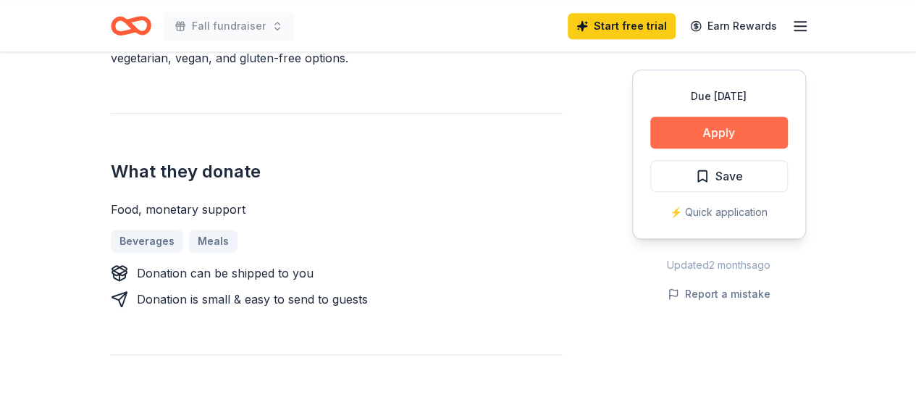
click at [728, 125] on button "Apply" at bounding box center [719, 133] width 138 height 32
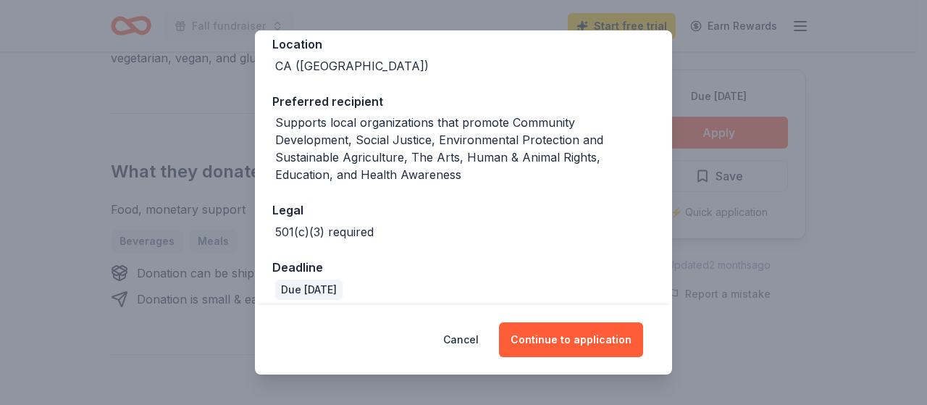
scroll to position [182, 0]
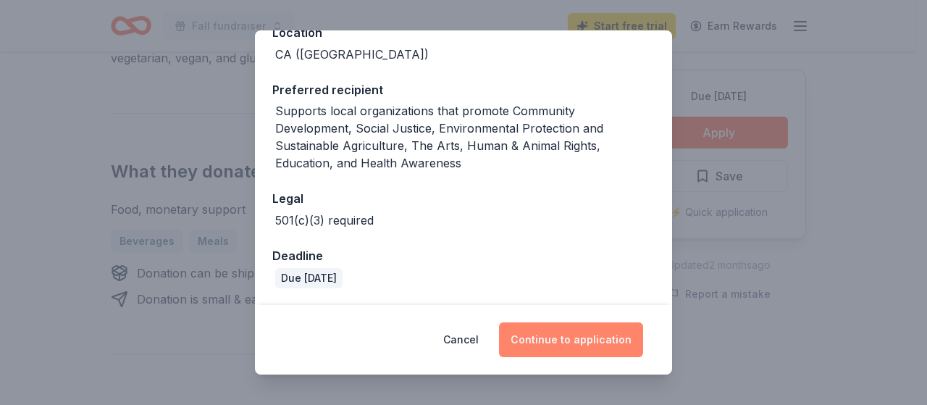
click at [584, 341] on button "Continue to application" at bounding box center [571, 339] width 144 height 35
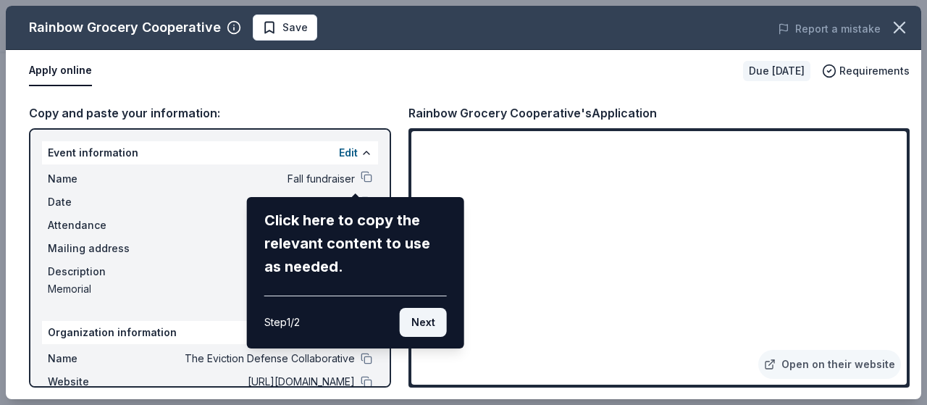
click at [413, 321] on button "Next" at bounding box center [423, 322] width 47 height 29
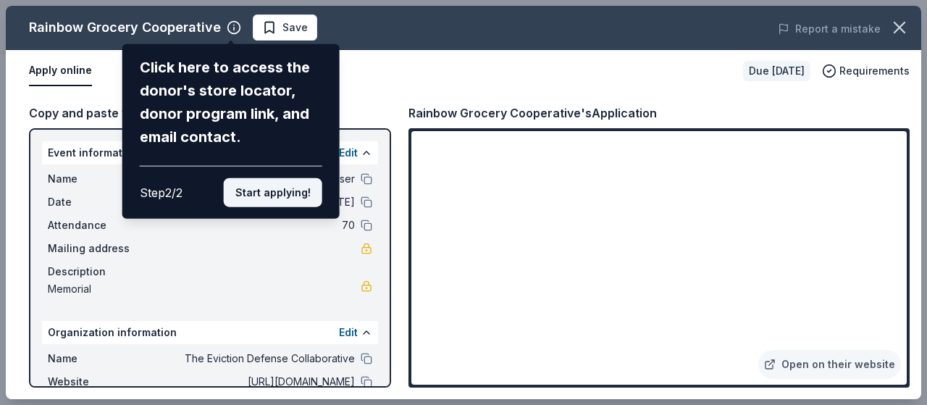
click at [255, 185] on button "Start applying!" at bounding box center [273, 192] width 98 height 29
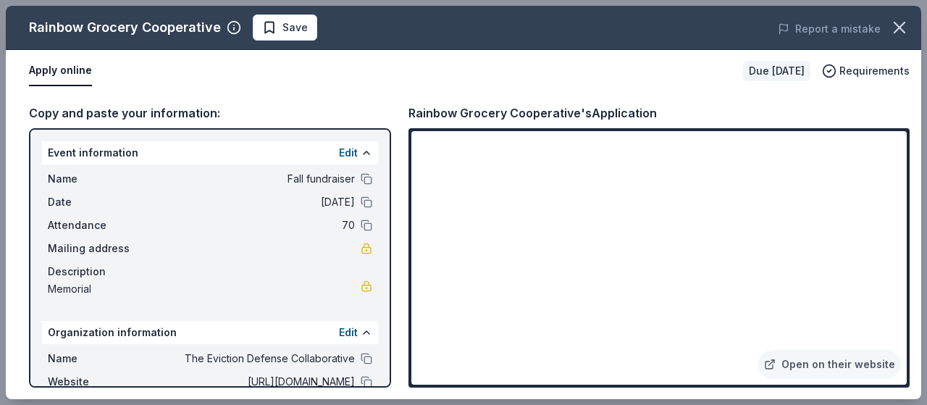
scroll to position [120, 0]
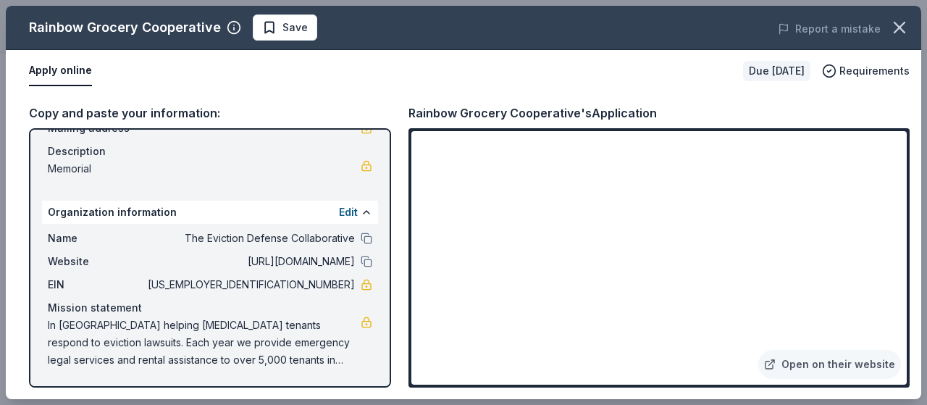
click at [49, 68] on button "Apply online" at bounding box center [60, 71] width 63 height 30
click at [41, 72] on button "Apply online" at bounding box center [60, 71] width 63 height 30
click at [802, 367] on link "Open on their website" at bounding box center [829, 364] width 143 height 29
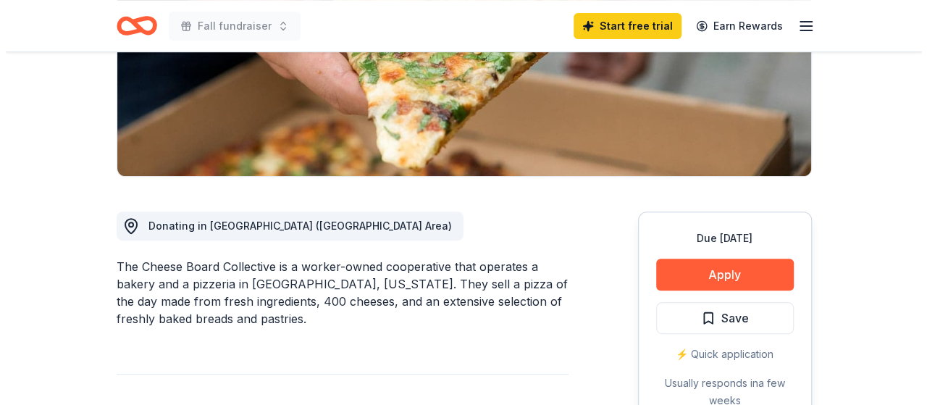
scroll to position [340, 0]
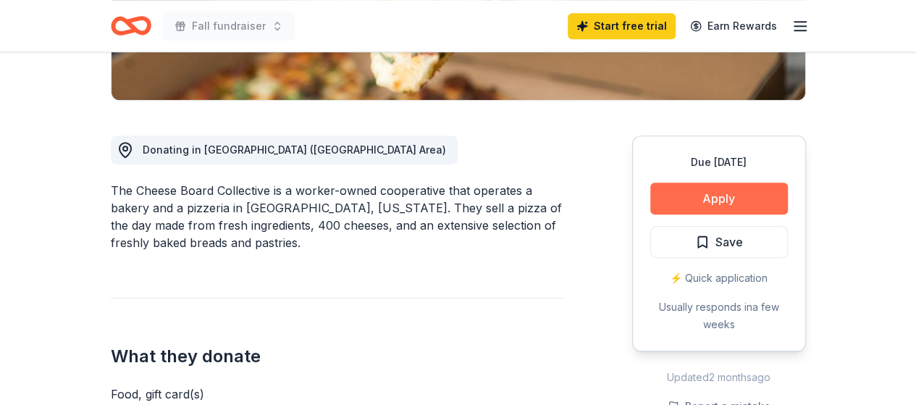
click at [711, 203] on button "Apply" at bounding box center [719, 198] width 138 height 32
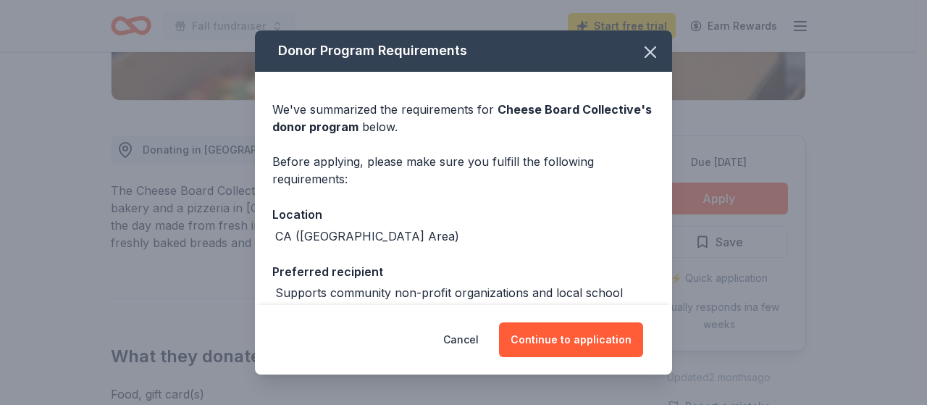
scroll to position [147, 0]
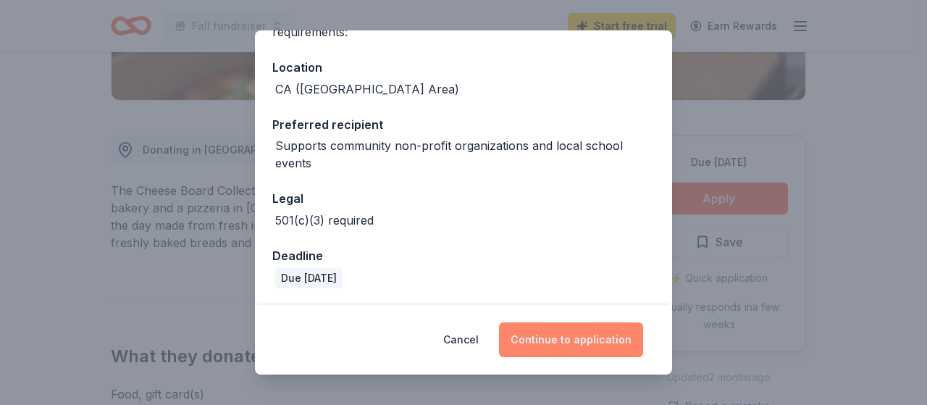
click at [544, 337] on button "Continue to application" at bounding box center [571, 339] width 144 height 35
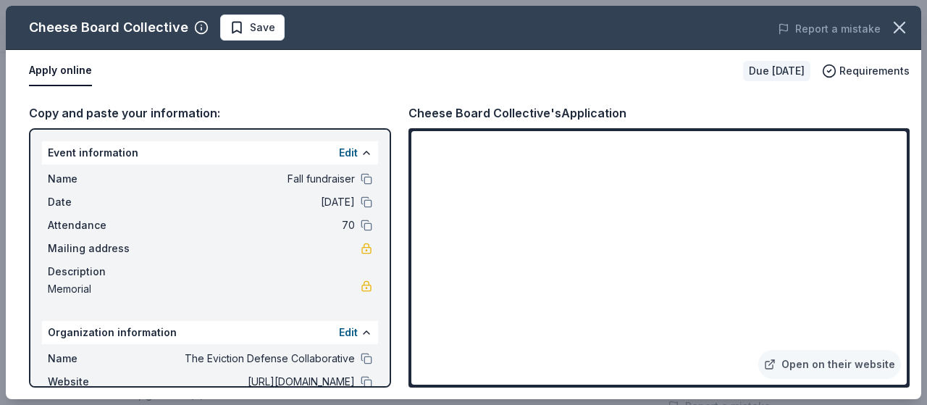
click at [254, 239] on div "Name Fall fundraiser Date 11/07/25 Attendance 70 Mailing address Description Me…" at bounding box center [210, 233] width 336 height 139
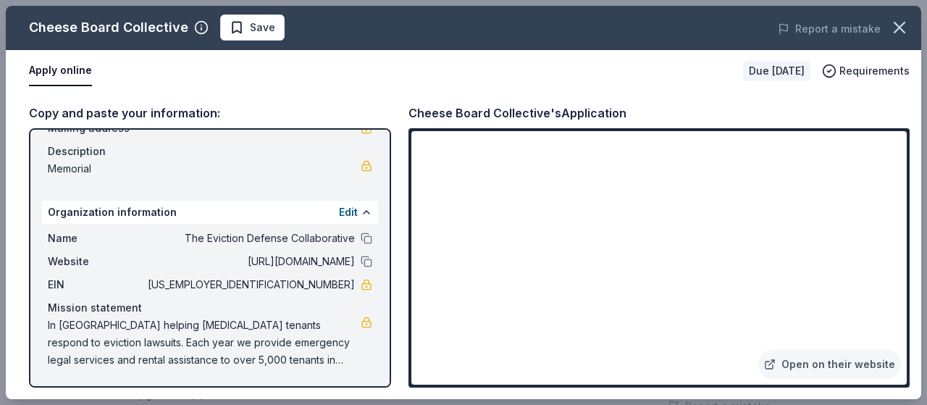
scroll to position [119, 0]
click at [862, 369] on link "Open on their website" at bounding box center [829, 364] width 143 height 29
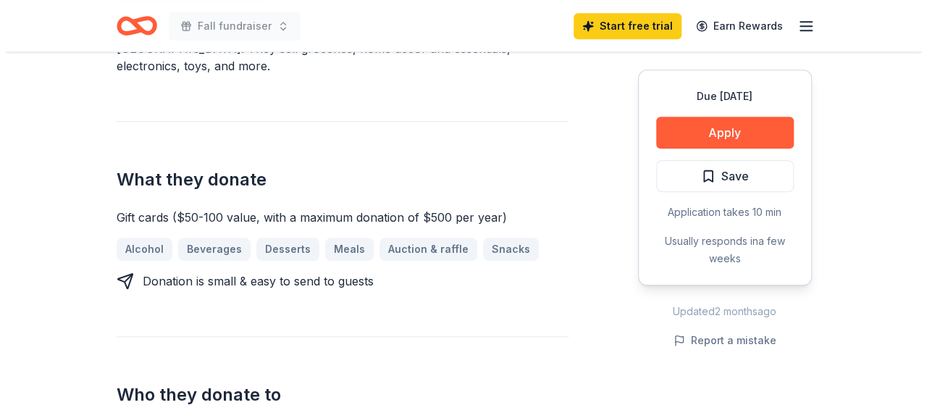
scroll to position [500, 0]
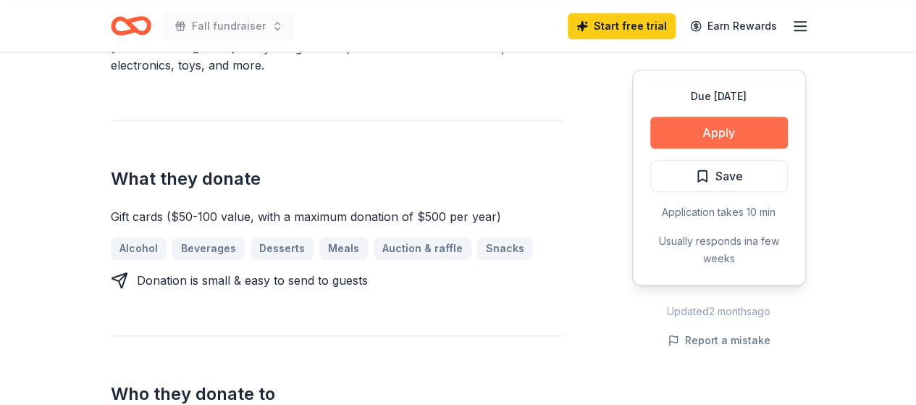
click at [681, 129] on button "Apply" at bounding box center [719, 133] width 138 height 32
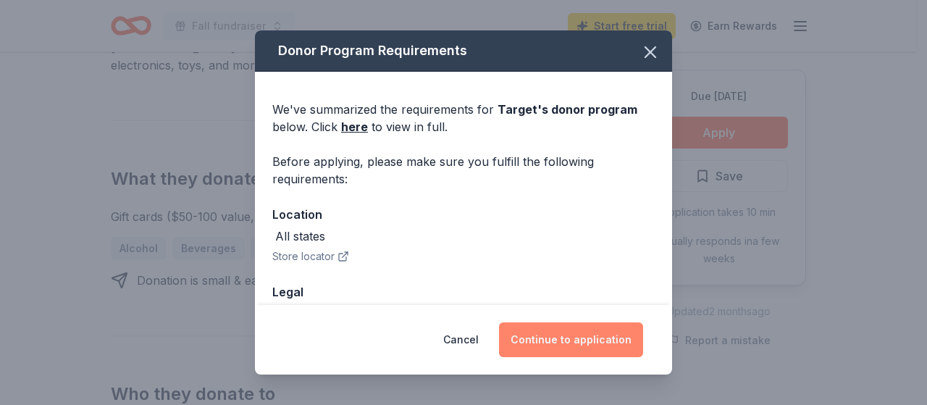
click at [581, 334] on button "Continue to application" at bounding box center [571, 339] width 144 height 35
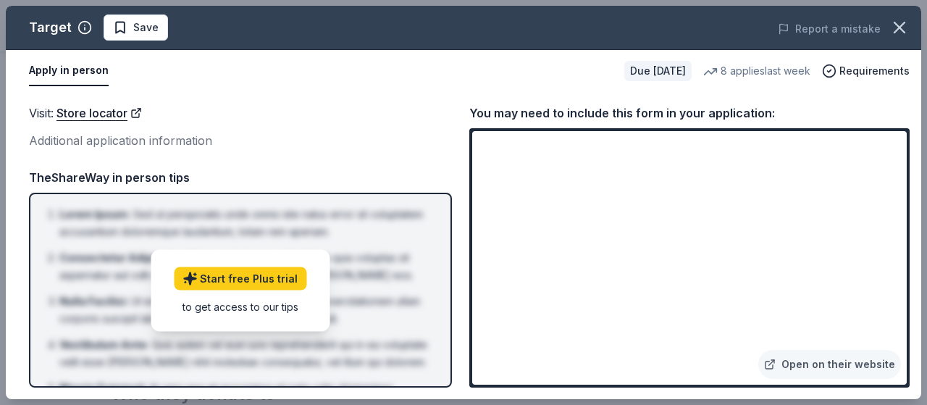
click at [275, 305] on div "to get access to our tips" at bounding box center [240, 305] width 132 height 15
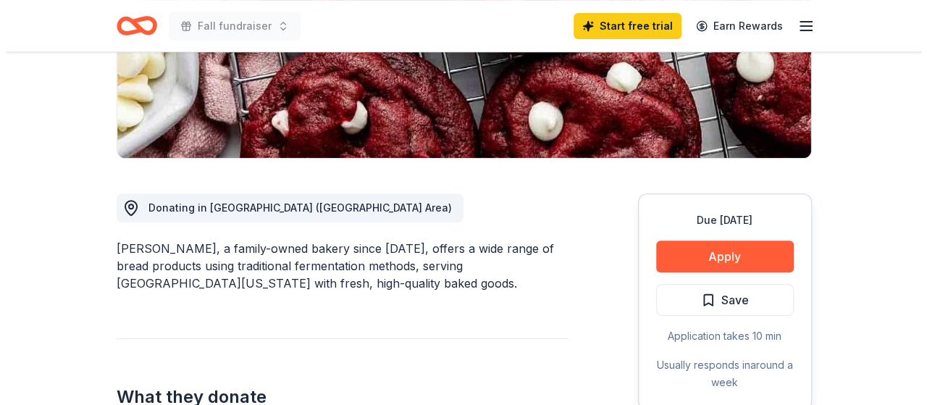
scroll to position [285, 0]
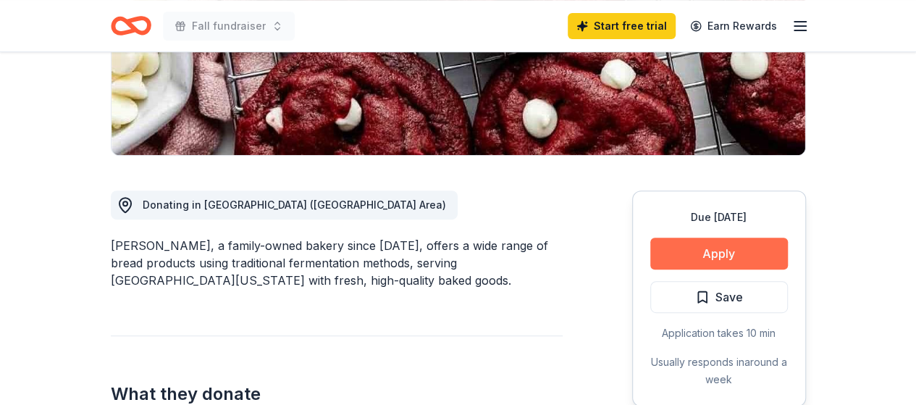
click at [705, 251] on button "Apply" at bounding box center [719, 253] width 138 height 32
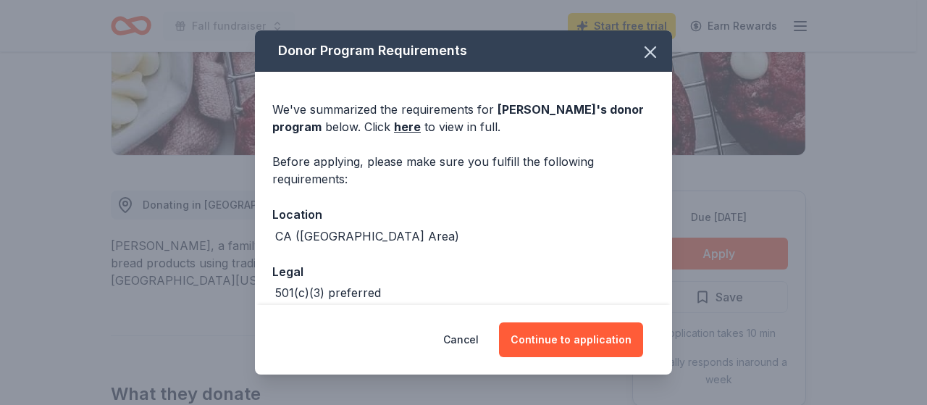
scroll to position [73, 0]
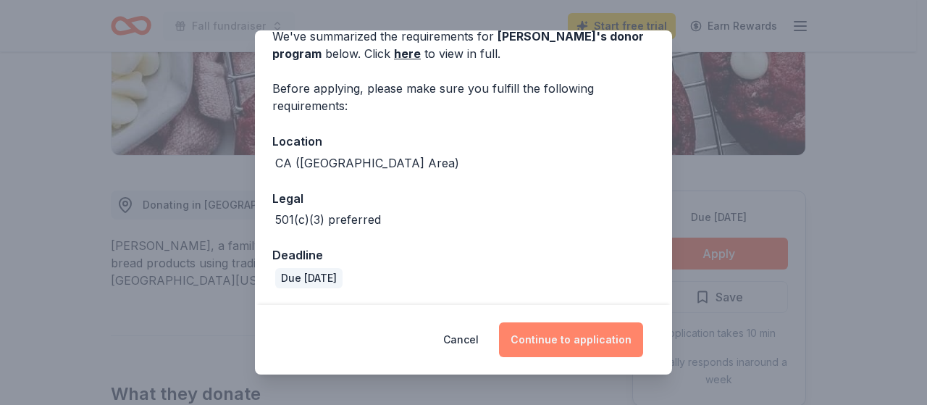
click at [558, 345] on button "Continue to application" at bounding box center [571, 339] width 144 height 35
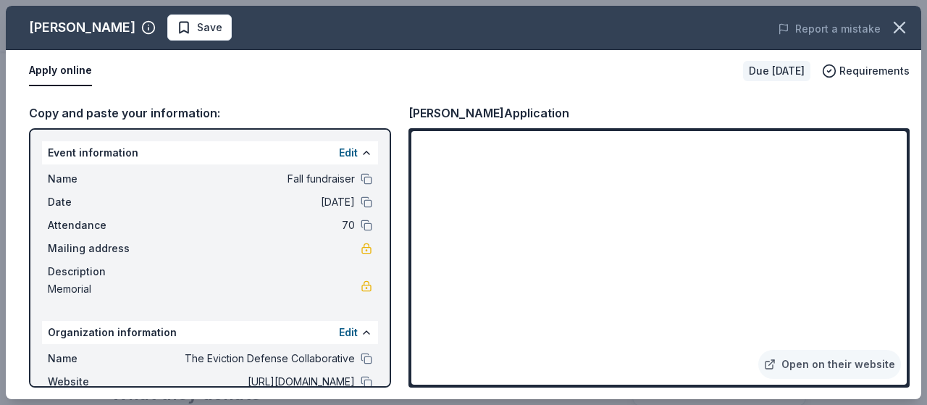
scroll to position [120, 0]
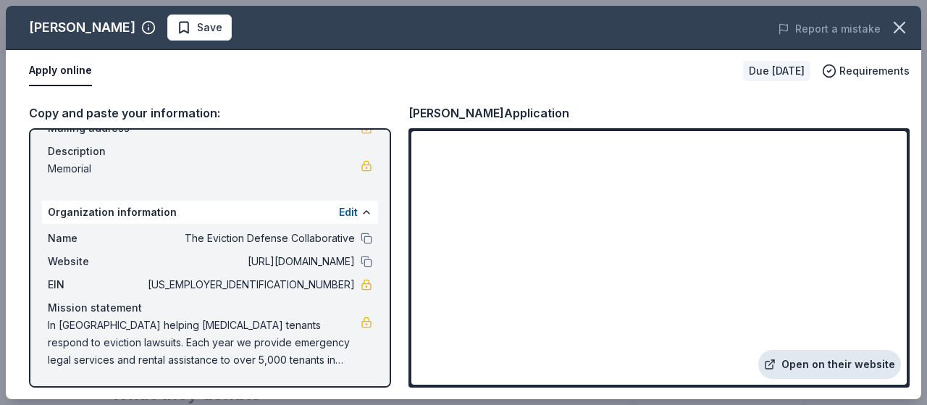
click at [844, 362] on link "Open on their website" at bounding box center [829, 364] width 143 height 29
